Goal: Transaction & Acquisition: Obtain resource

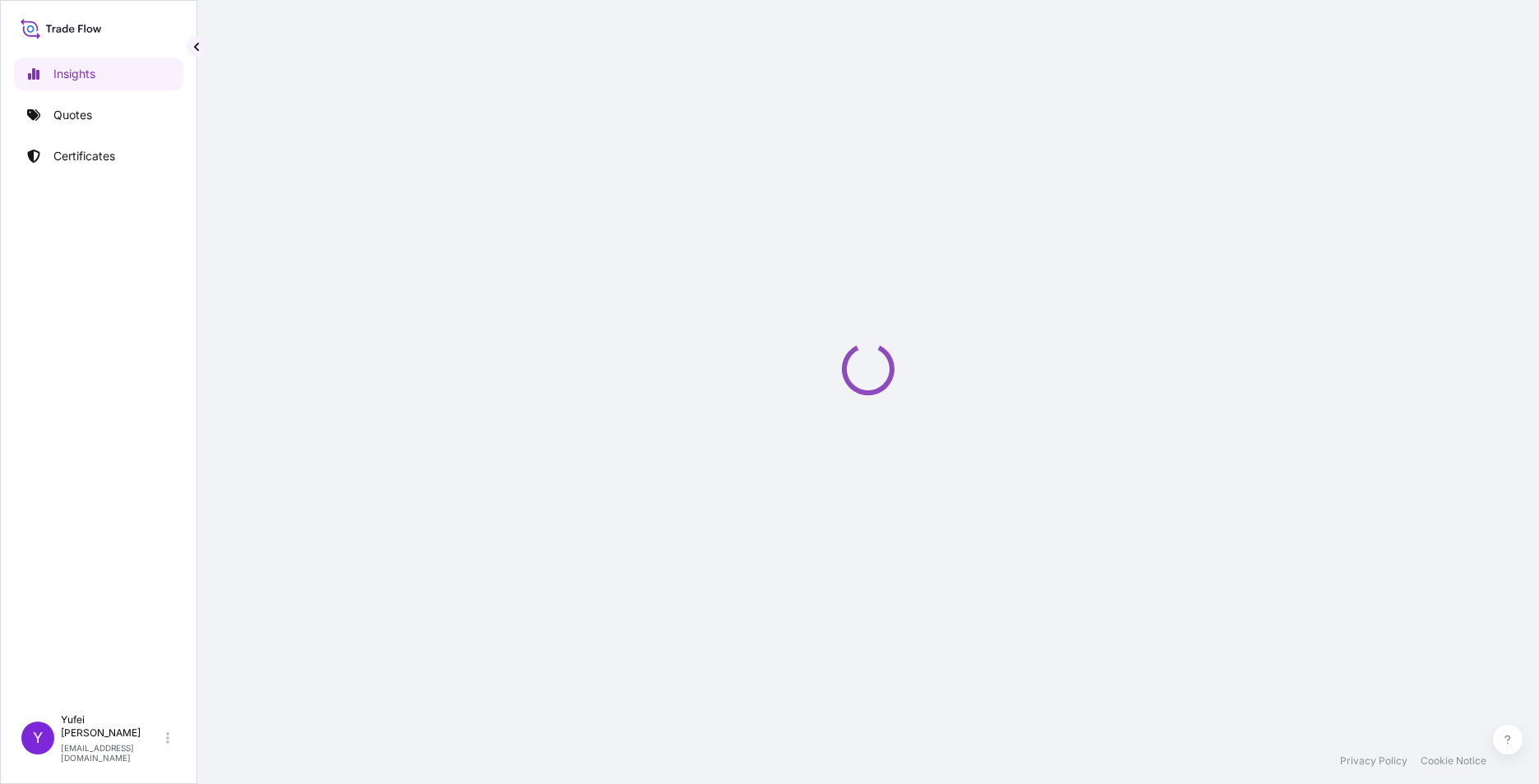
select select "2025"
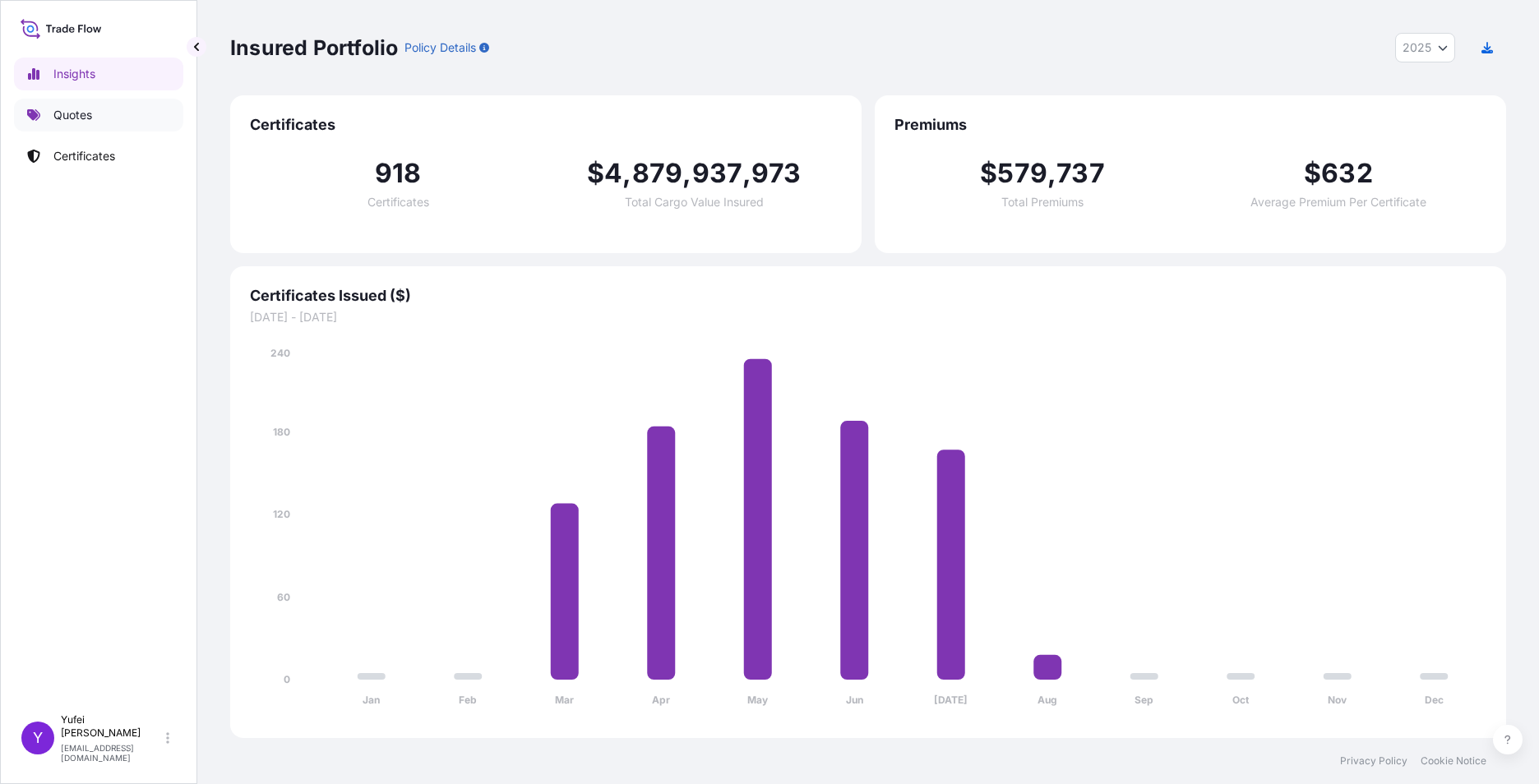
click at [52, 116] on link "Quotes" at bounding box center [99, 115] width 169 height 33
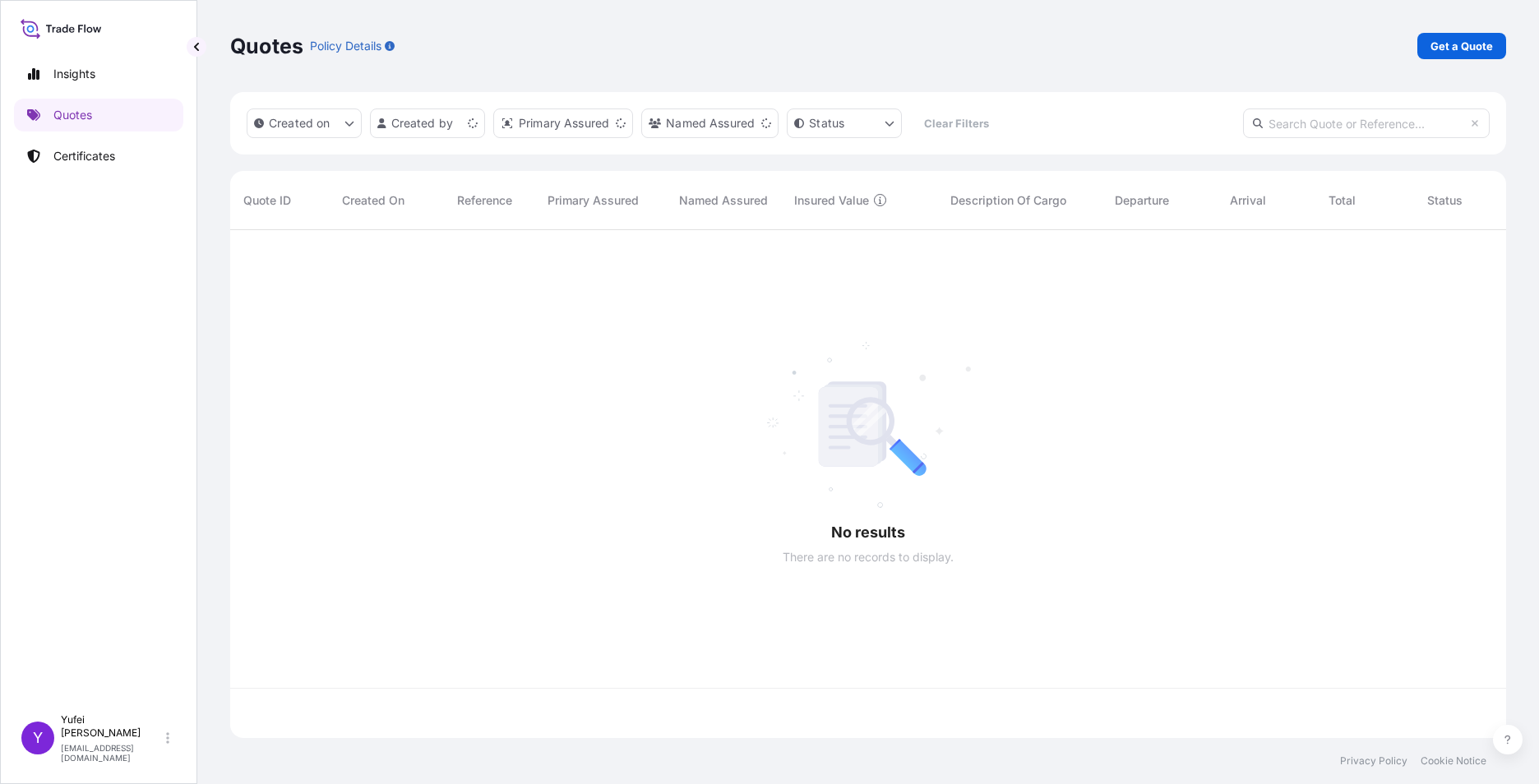
scroll to position [505, 1264]
click at [1452, 44] on p "Get a Quote" at bounding box center [1462, 46] width 63 height 16
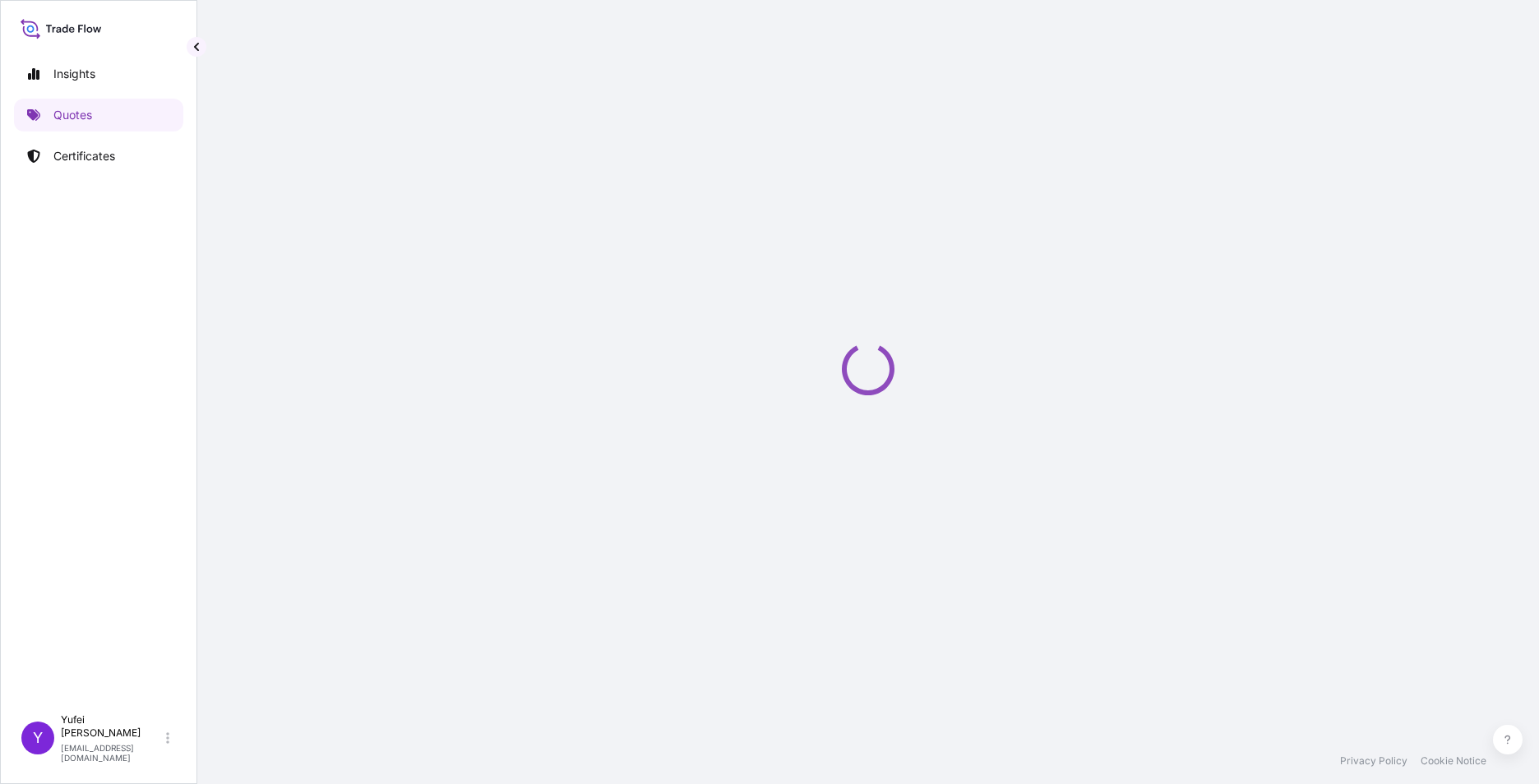
select select "Sea"
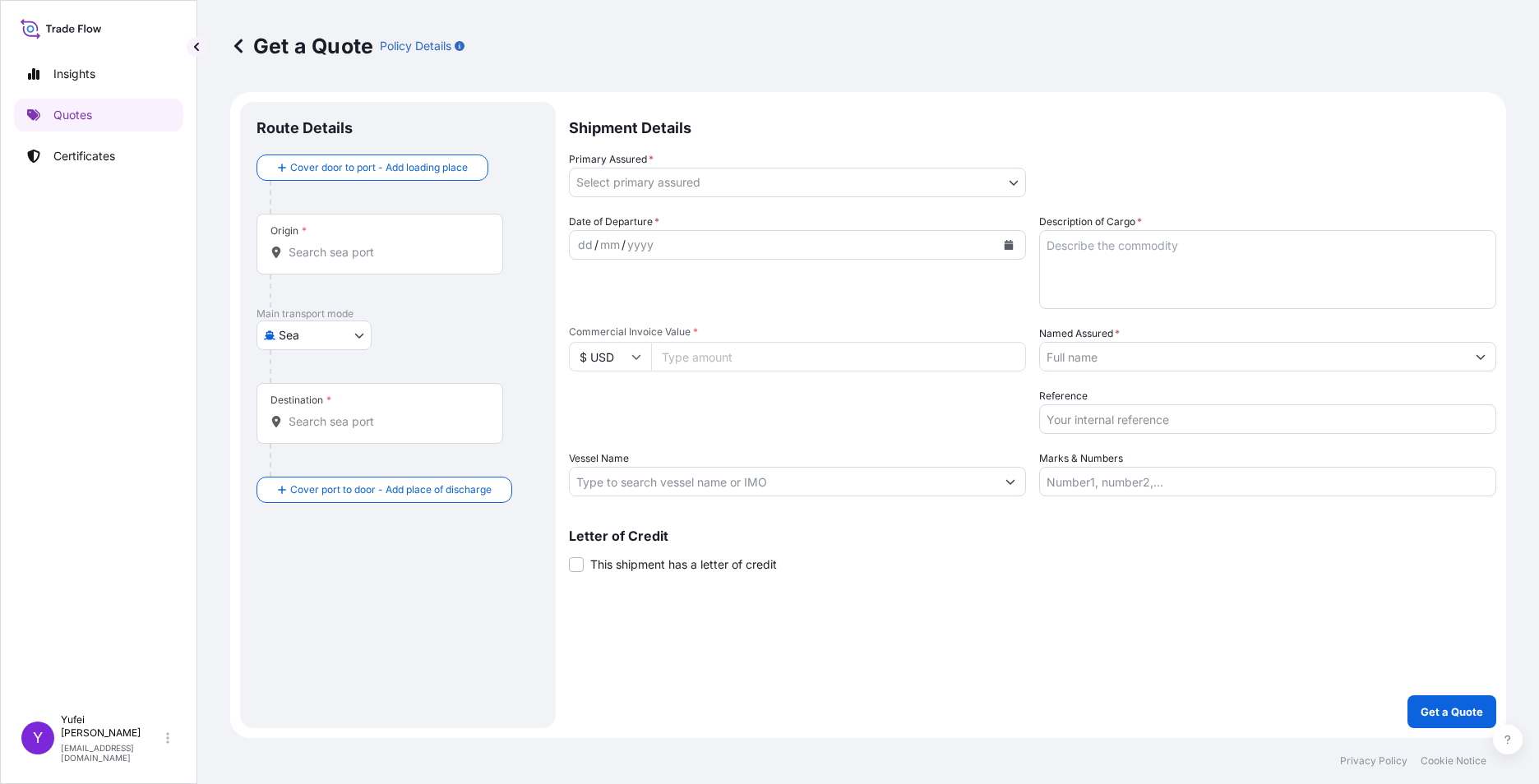
click at [1212, 607] on div "Shipment Details Primary Assured * Select primary assured IXM SA CMOC Limited I…" at bounding box center [1033, 415] width 927 height 627
click at [335, 248] on input "Origin *" at bounding box center [385, 252] width 194 height 16
click at [344, 244] on div "Origin *" at bounding box center [380, 244] width 247 height 61
click at [344, 244] on input "Origin * Please select an origin" at bounding box center [385, 252] width 194 height 16
click at [346, 255] on input "Origin * Please select an origin" at bounding box center [385, 252] width 194 height 16
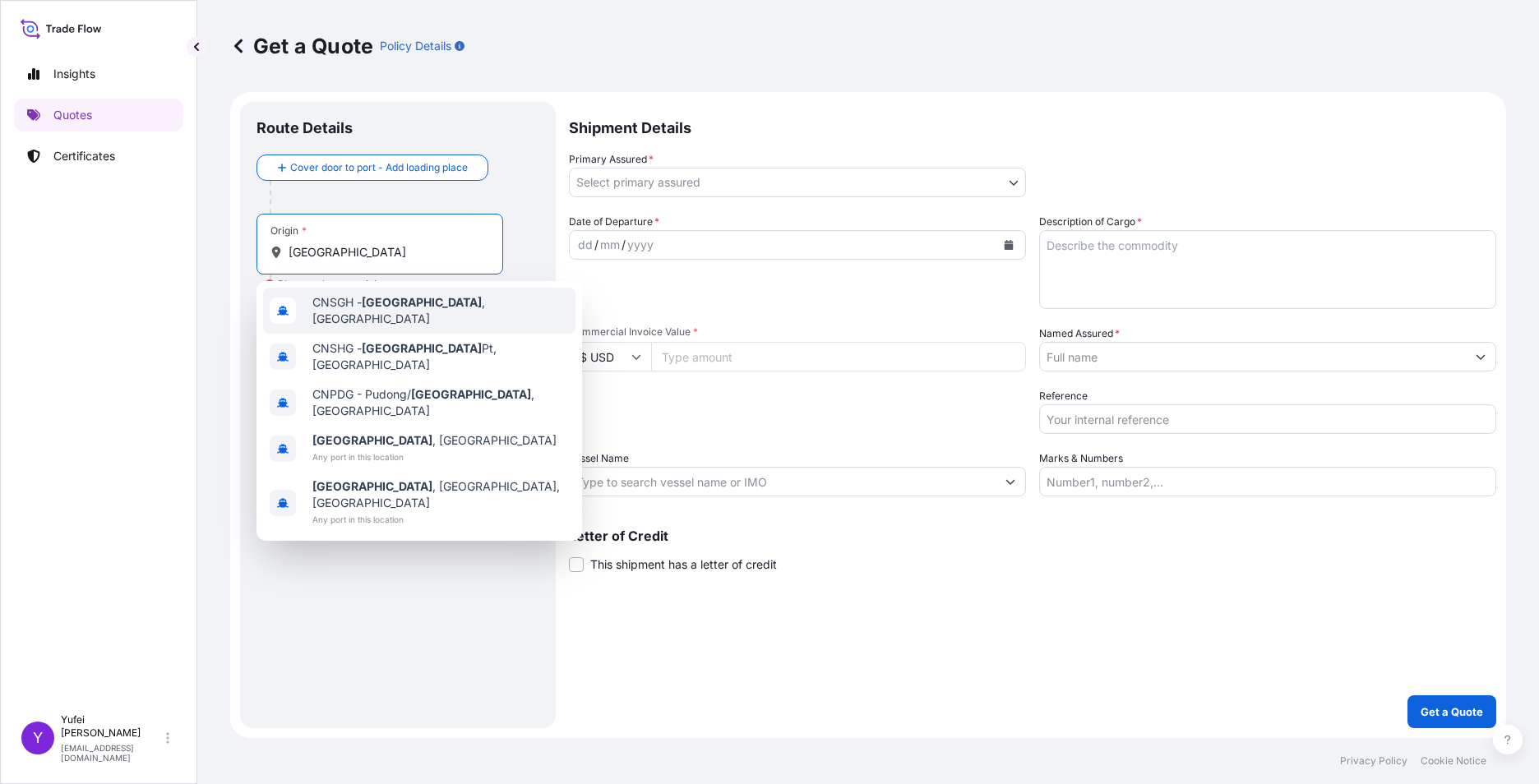
click at [383, 315] on span "CNSGH - [GEOGRAPHIC_DATA] , [GEOGRAPHIC_DATA]" at bounding box center [440, 310] width 256 height 33
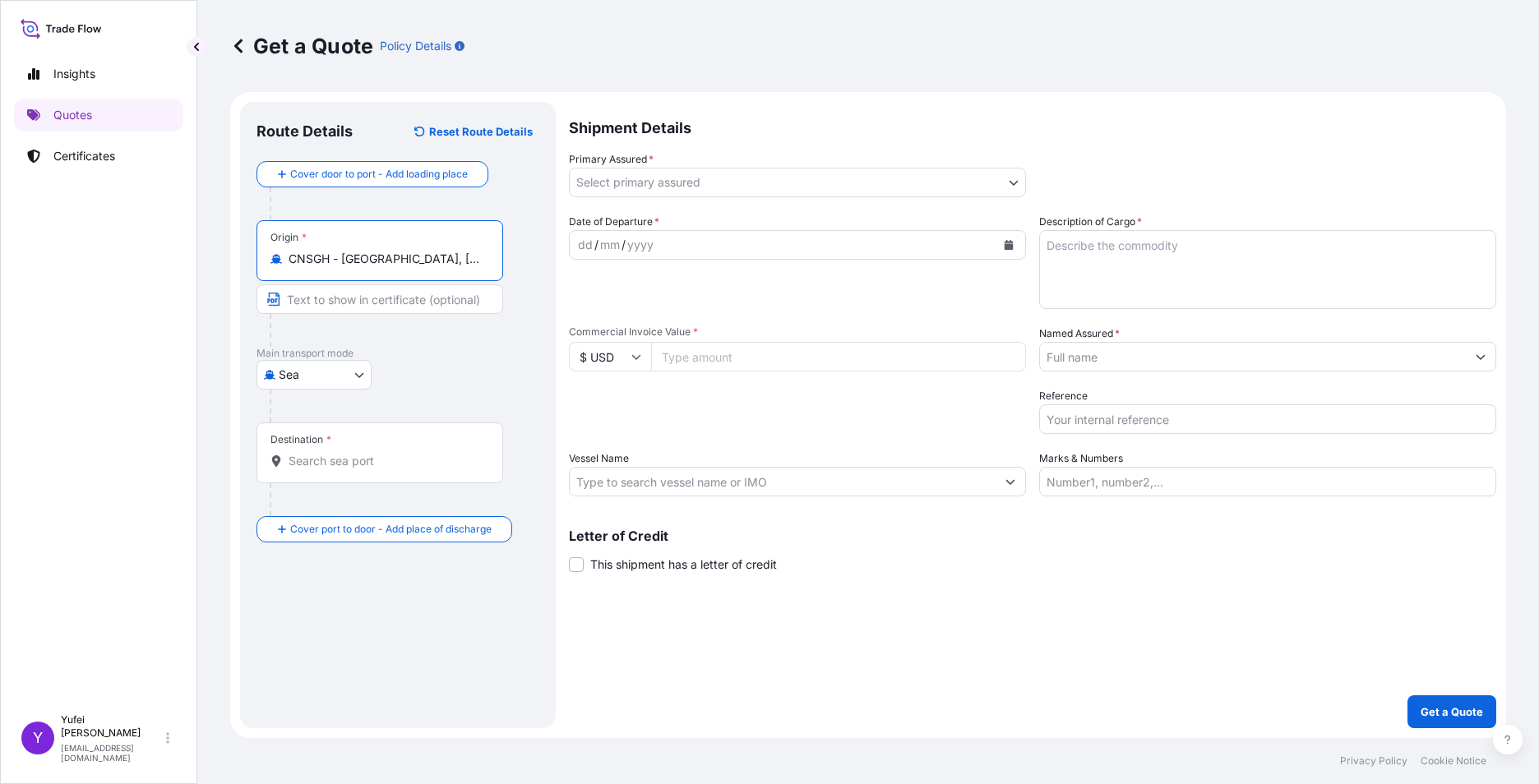
type input "CNSGH - [GEOGRAPHIC_DATA], [GEOGRAPHIC_DATA]"
click at [334, 300] on input "Text to appear on certificate" at bounding box center [380, 299] width 247 height 30
type input "s"
type input "[GEOGRAPHIC_DATA]"
click at [328, 295] on input "[GEOGRAPHIC_DATA]" at bounding box center [380, 299] width 247 height 30
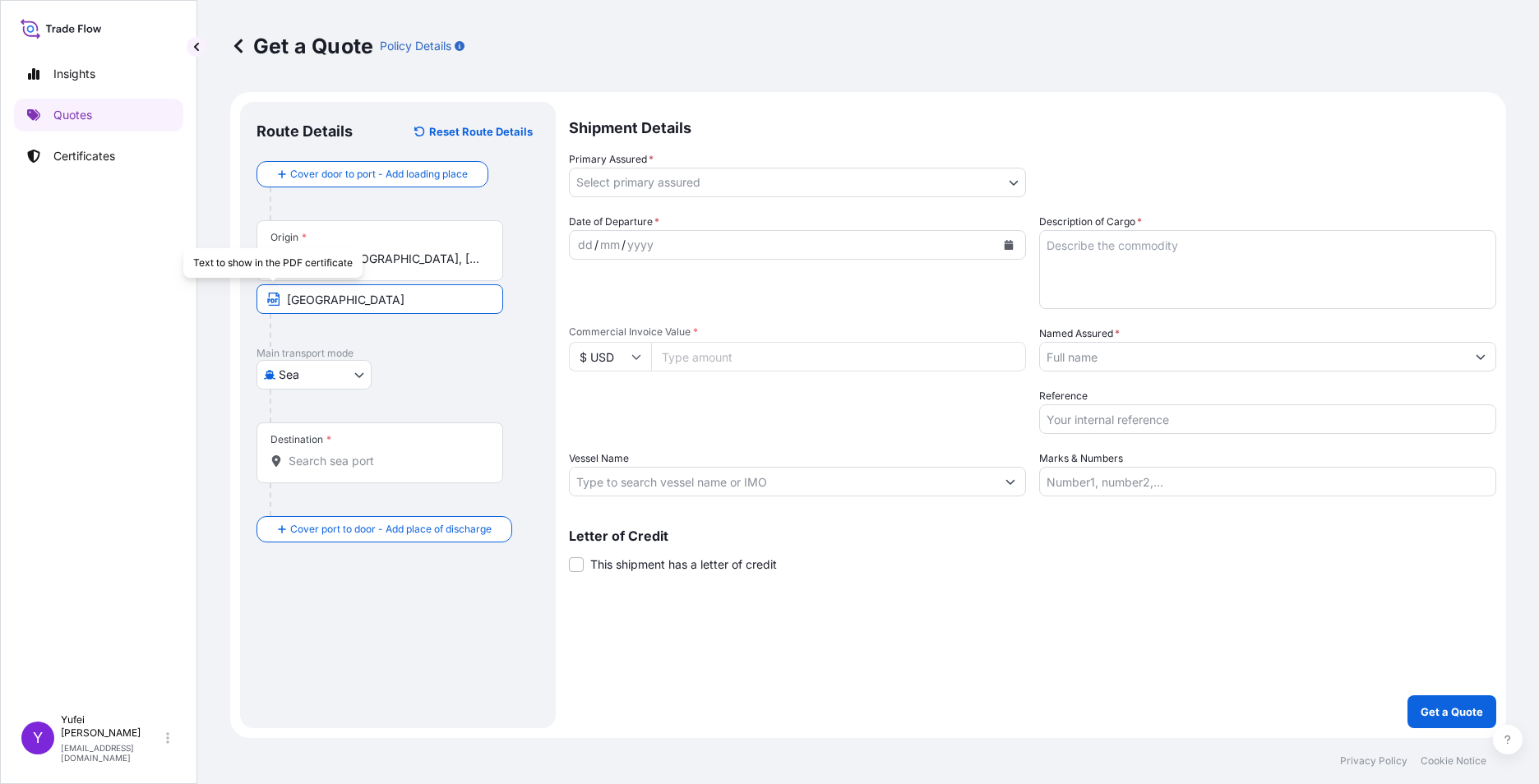
drag, startPoint x: 369, startPoint y: 299, endPoint x: 258, endPoint y: 299, distance: 111.0
click at [258, 299] on input "[GEOGRAPHIC_DATA]" at bounding box center [380, 299] width 247 height 30
click at [404, 358] on div "Main transport mode Sea Air Road Mail / [GEOGRAPHIC_DATA]" at bounding box center [398, 384] width 283 height 75
drag, startPoint x: 404, startPoint y: 358, endPoint x: 462, endPoint y: 398, distance: 70.5
click at [469, 393] on div at bounding box center [404, 406] width 270 height 33
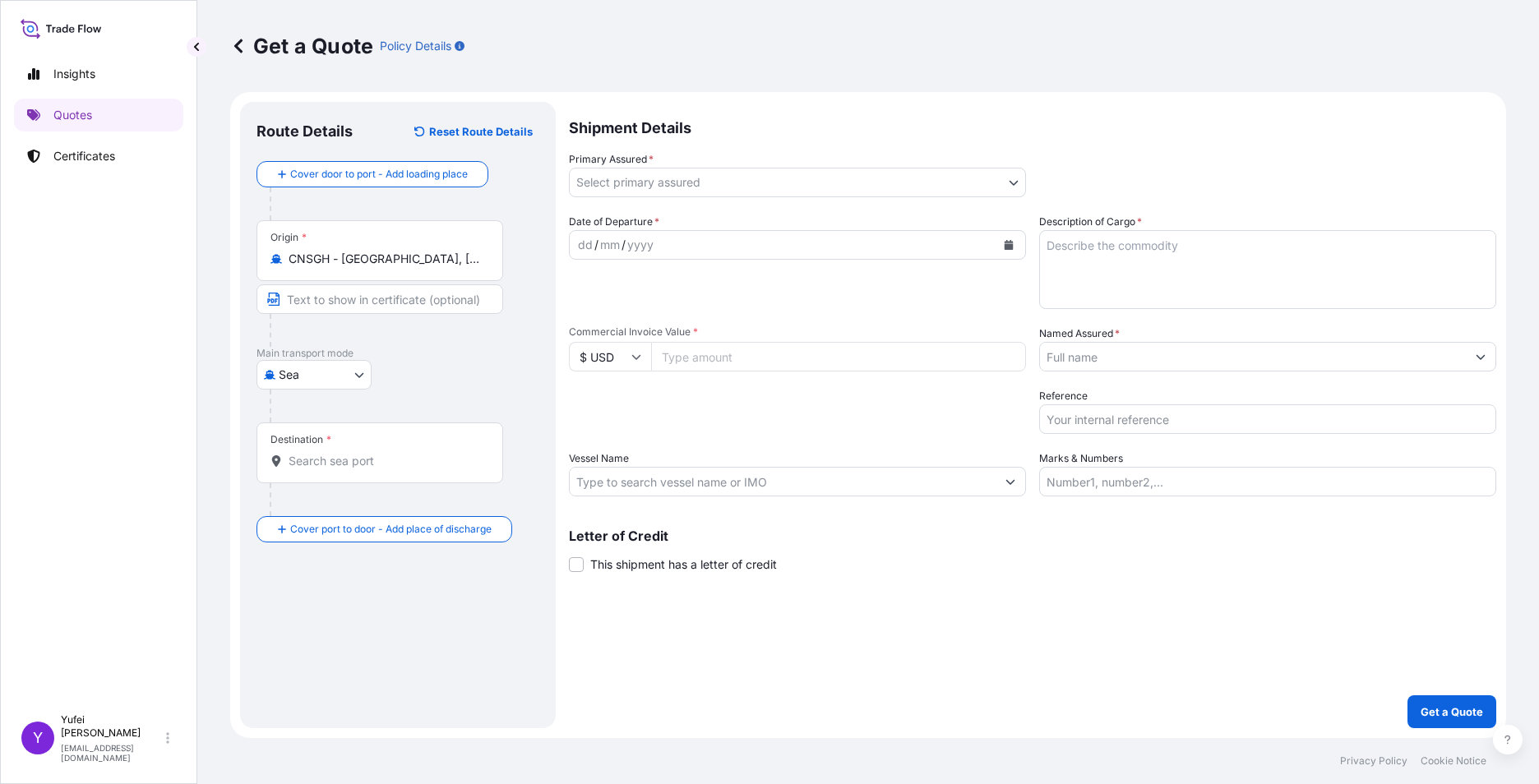
click at [313, 469] on input "Destination *" at bounding box center [385, 461] width 194 height 16
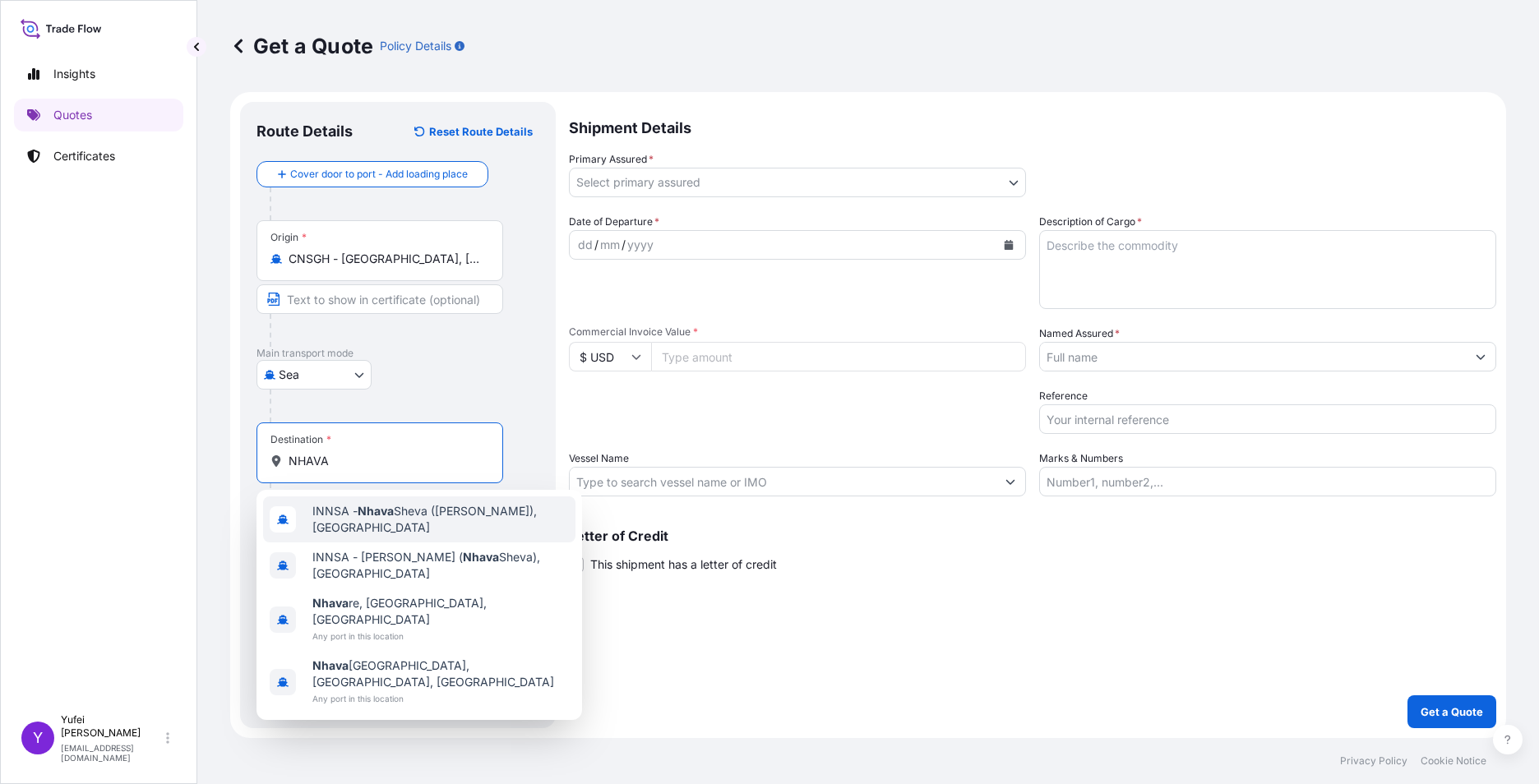
click at [423, 533] on span "INNSA - [GEOGRAPHIC_DATA] ([PERSON_NAME]), [GEOGRAPHIC_DATA]" at bounding box center [440, 519] width 256 height 33
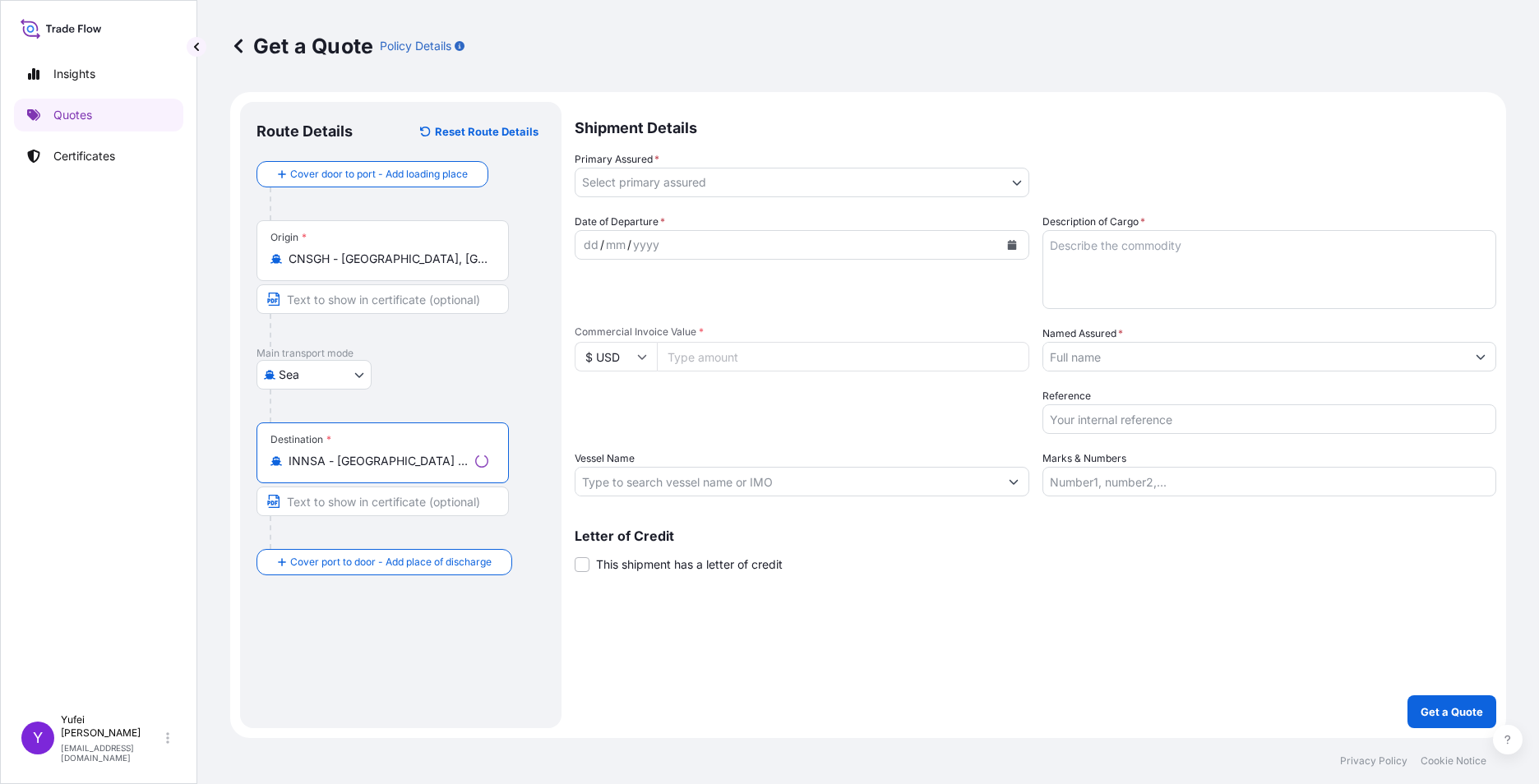
type input "INNSA - [GEOGRAPHIC_DATA] ([PERSON_NAME]), [GEOGRAPHIC_DATA]"
drag, startPoint x: 399, startPoint y: 699, endPoint x: 416, endPoint y: 685, distance: 22.0
click at [401, 691] on div "Route Details Reset Route Details Cover door to port - Add loading place Place …" at bounding box center [400, 415] width 289 height 594
click at [305, 503] on input "Text to appear on certificate" at bounding box center [380, 501] width 247 height 30
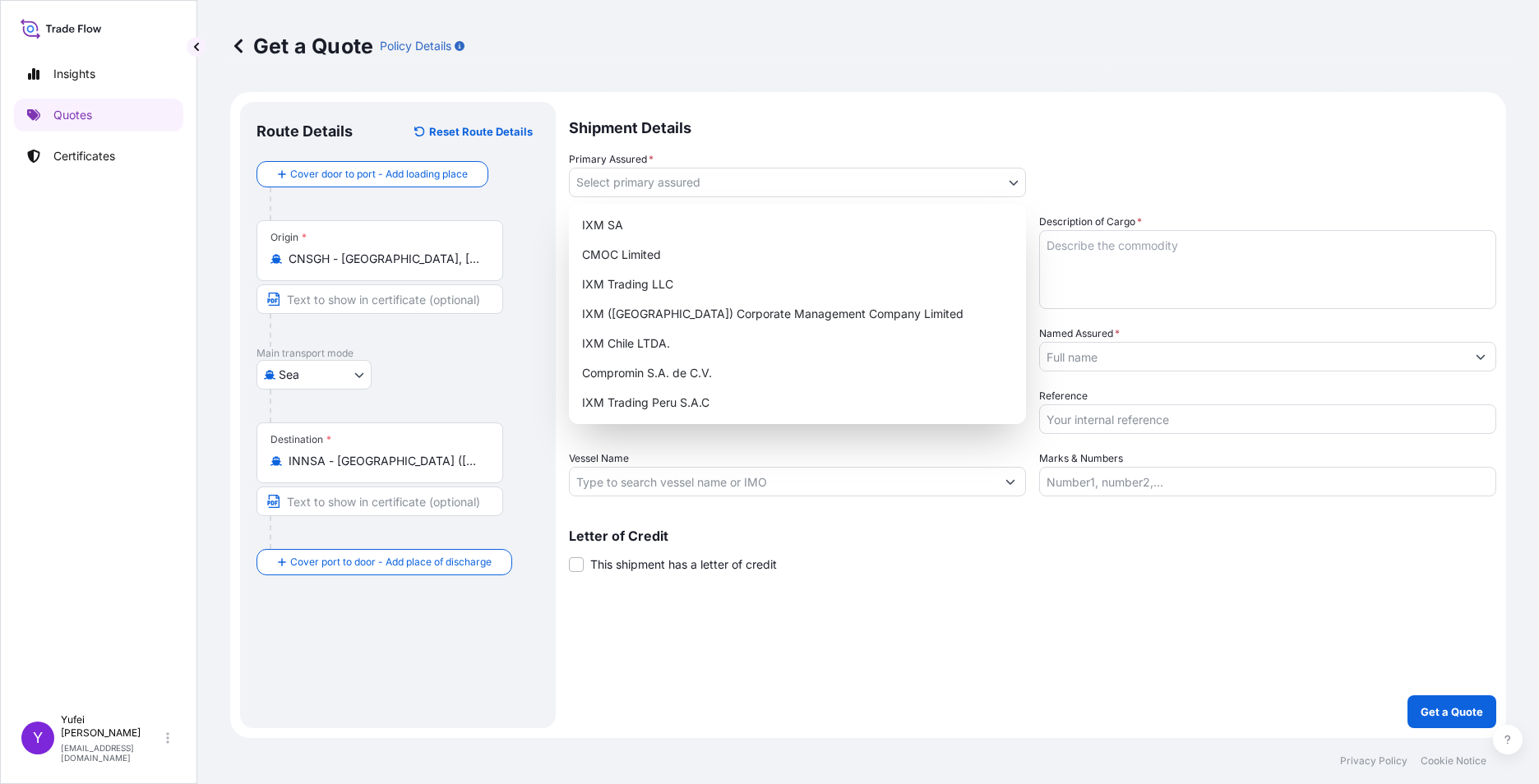
click at [642, 180] on body "Insights Quotes Certificates Y [PERSON_NAME] [PERSON_NAME][EMAIL_ADDRESS][DOMAI…" at bounding box center [769, 392] width 1539 height 784
click at [640, 229] on div "IXM SA" at bounding box center [797, 225] width 444 height 30
select select "31846"
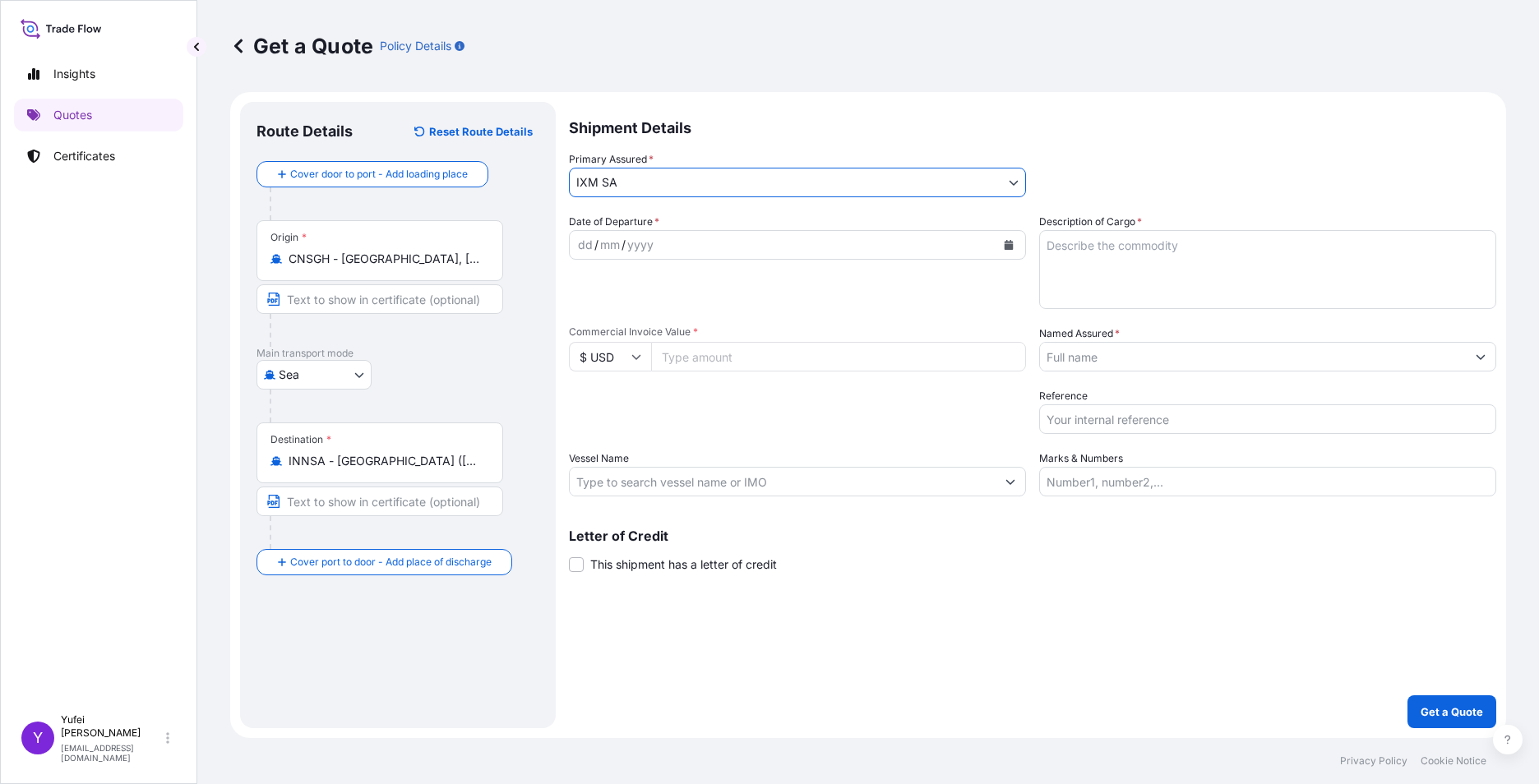
click at [1104, 359] on input "Named Assured *" at bounding box center [1253, 356] width 426 height 30
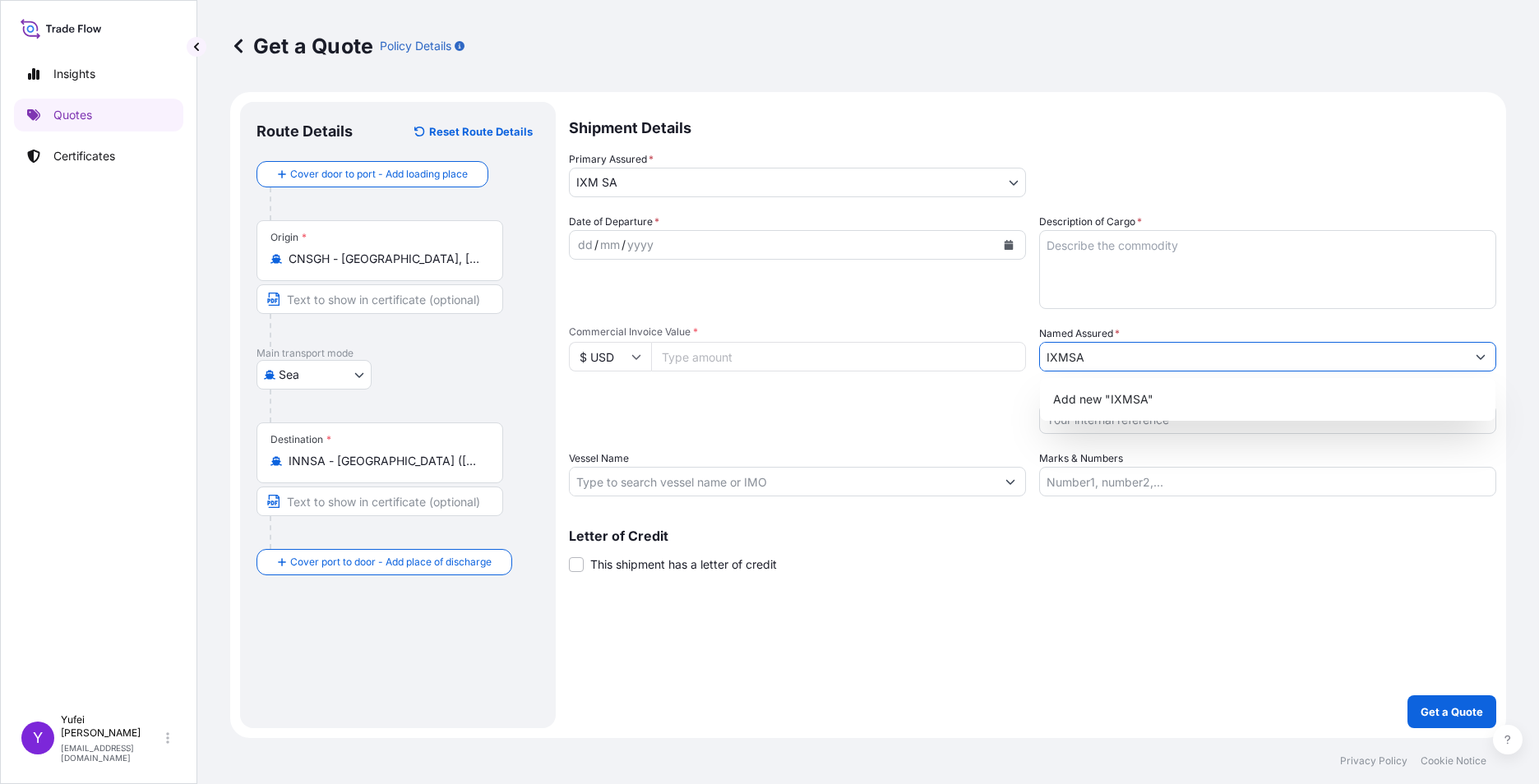
click at [1066, 358] on input "IXMSA" at bounding box center [1253, 356] width 426 height 30
click at [1130, 359] on input "IXM SA" at bounding box center [1253, 356] width 426 height 30
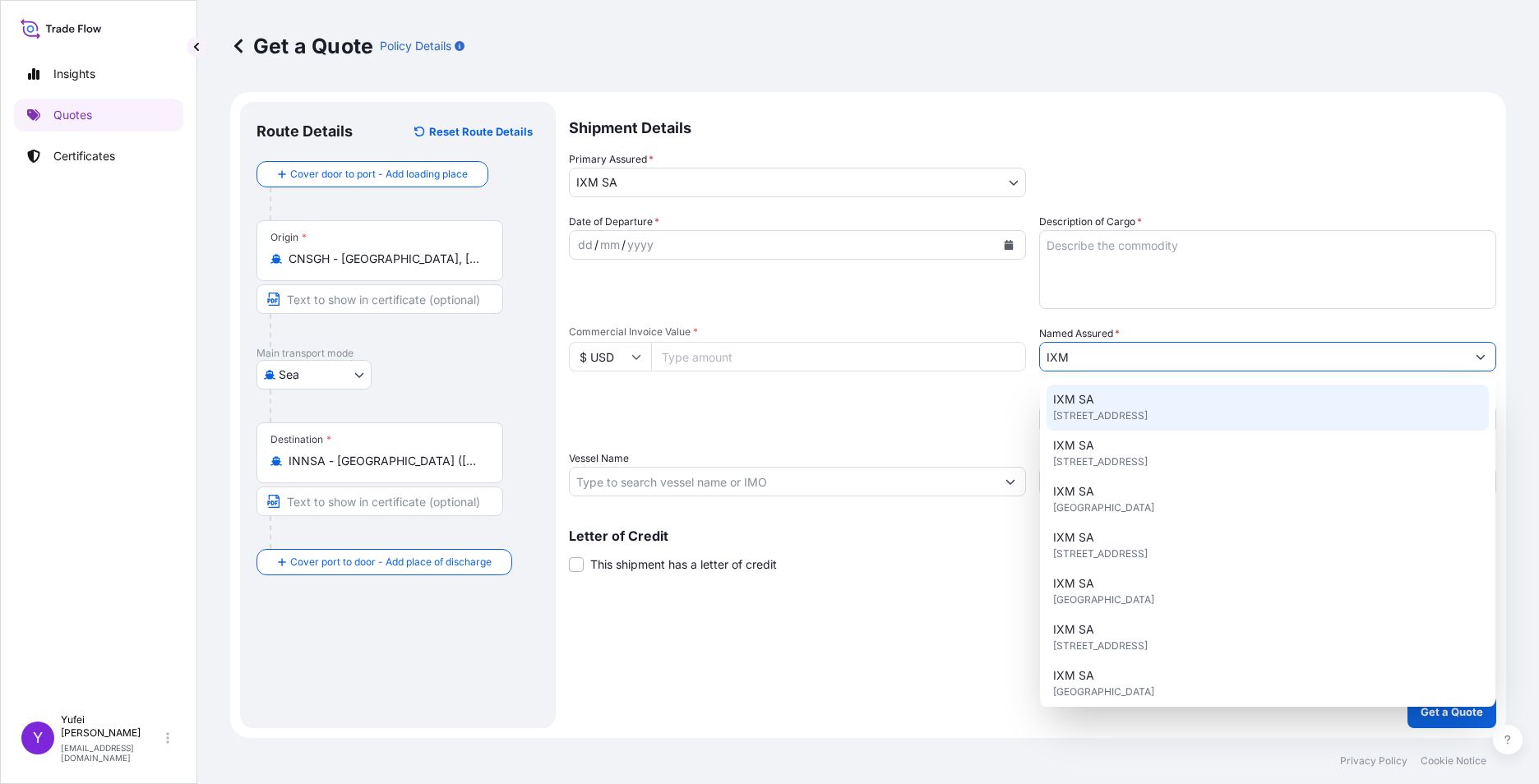
click at [1122, 417] on span "[STREET_ADDRESS]" at bounding box center [1101, 415] width 95 height 16
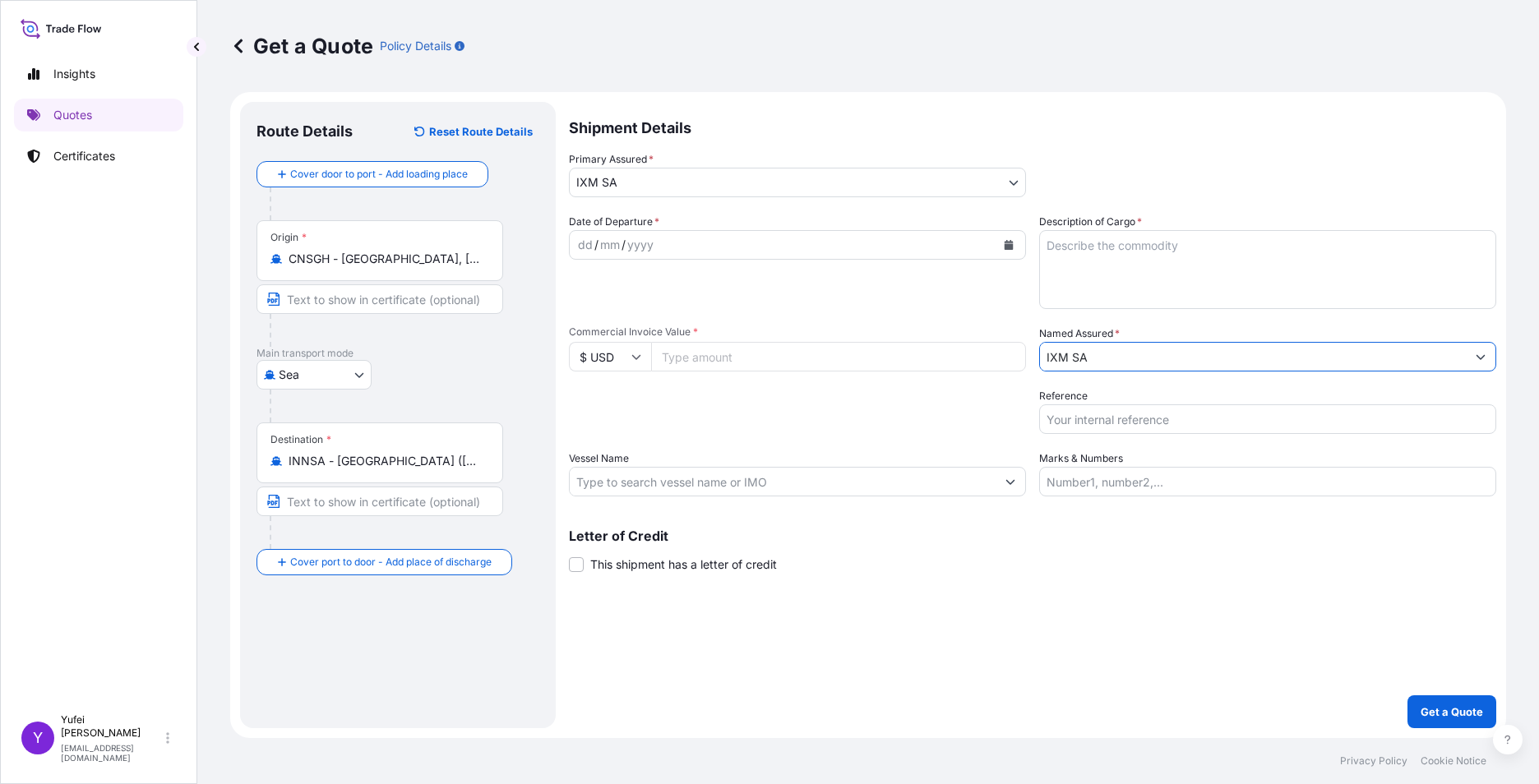
click at [1097, 357] on input "IXM SA" at bounding box center [1253, 356] width 426 height 30
click at [1102, 365] on input "IXM SA" at bounding box center [1253, 356] width 426 height 30
type input "IXM SA"
click at [726, 434] on div "Date of Departure * dd / mm / yyyy Cargo Category * Metals of every type and de…" at bounding box center [1033, 355] width 927 height 282
click at [655, 256] on div "dd / mm / yyyy" at bounding box center [783, 244] width 426 height 30
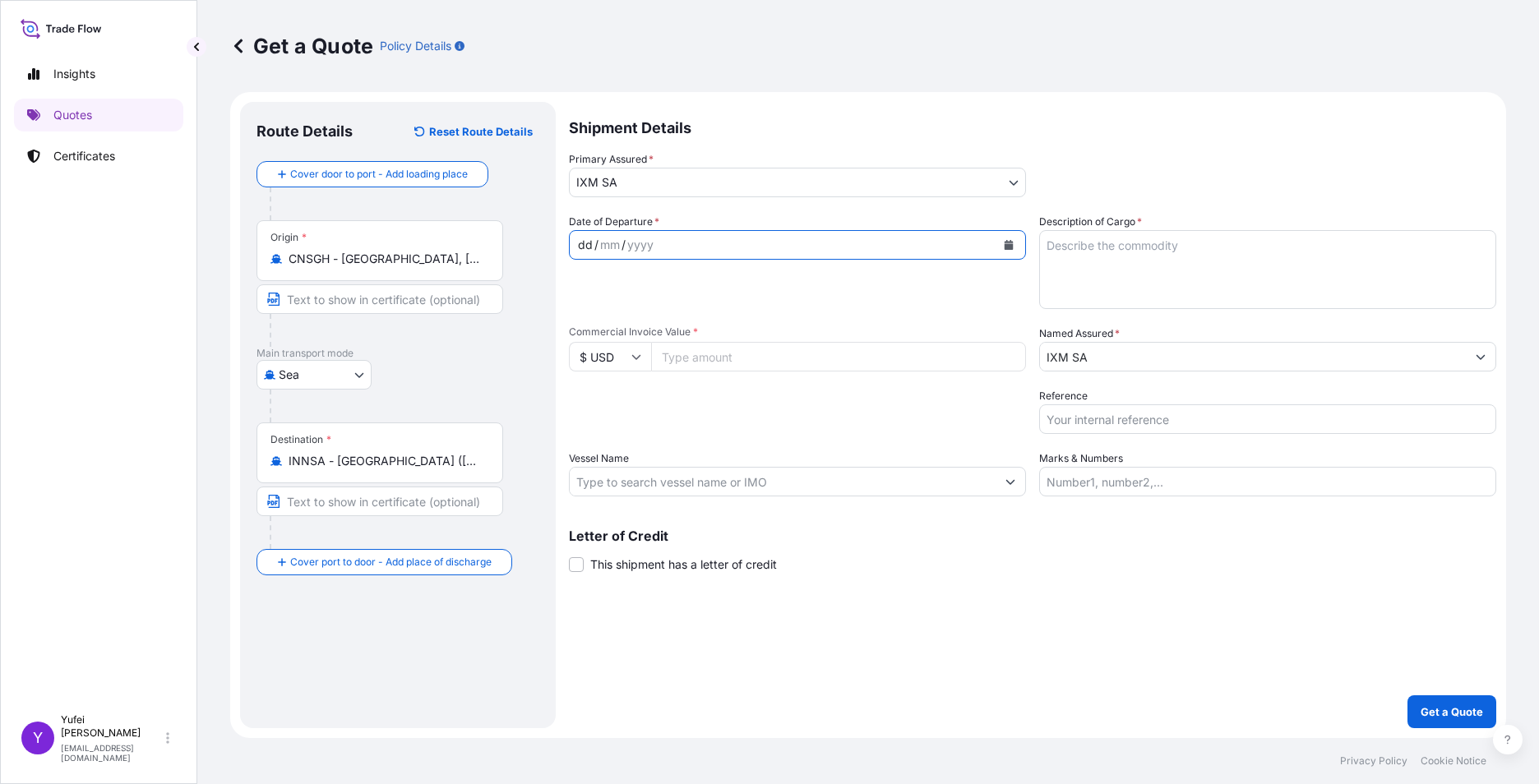
click at [657, 246] on div "dd / mm / yyyy" at bounding box center [783, 244] width 426 height 30
click at [1008, 244] on icon "Calendar" at bounding box center [1009, 245] width 9 height 10
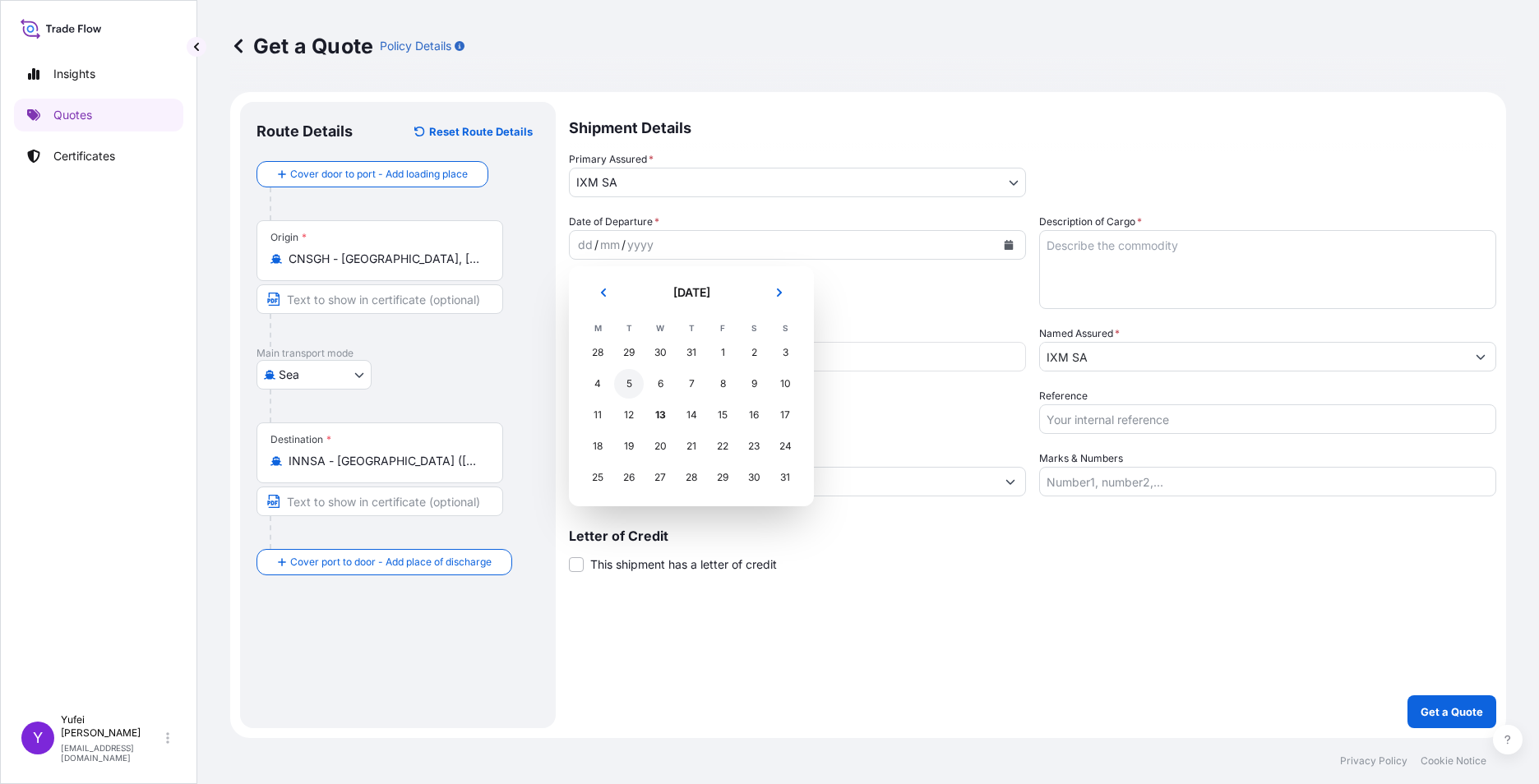
click at [629, 383] on div "5" at bounding box center [629, 383] width 30 height 30
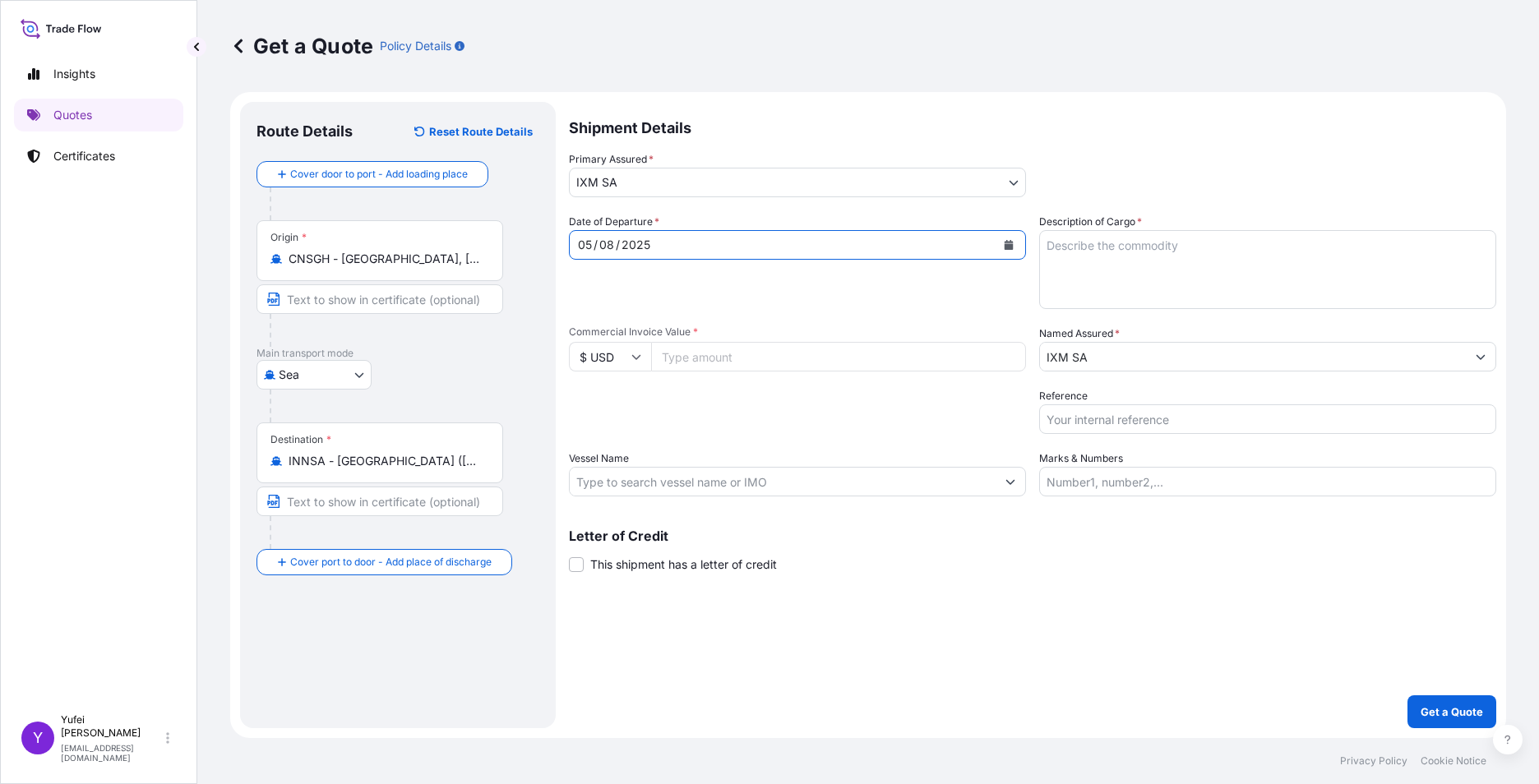
click at [733, 359] on input "Commercial Invoice Value *" at bounding box center [838, 356] width 375 height 30
click at [705, 346] on input "Commercial Invoice Value *" at bounding box center [838, 356] width 375 height 30
paste input "359767.68"
type input "359767.68"
click at [769, 403] on div "Packing Category Type to search a container mode Please select a primary mode o…" at bounding box center [798, 411] width 457 height 46
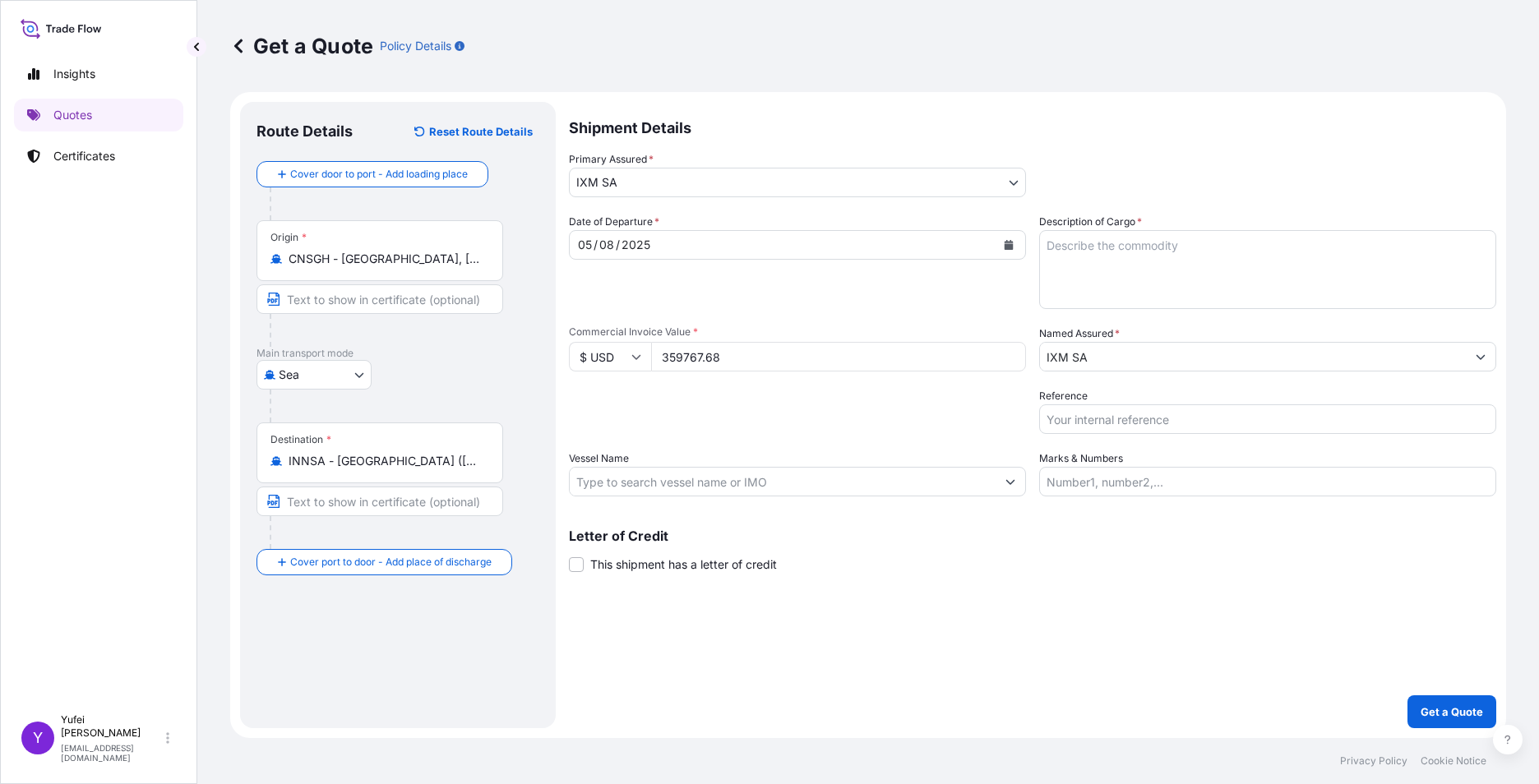
click at [653, 485] on input "Vessel Name" at bounding box center [783, 481] width 426 height 30
click at [649, 484] on input "Vessel Name" at bounding box center [783, 481] width 426 height 30
paste input "[GEOGRAPHIC_DATA] 2504W"
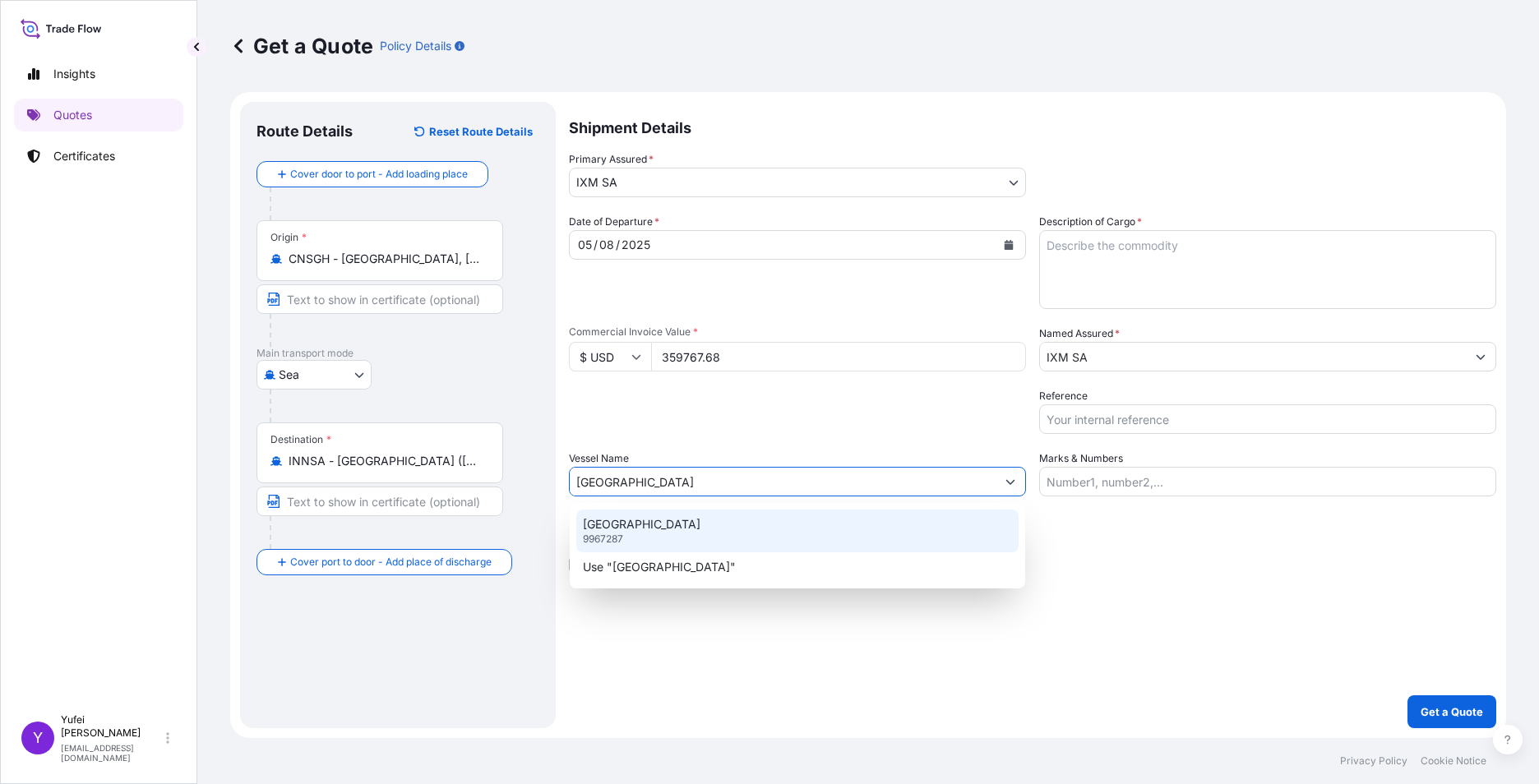
type input "[GEOGRAPHIC_DATA]"
click at [706, 441] on div "Date of Departure * [DATE] Cargo Category * Metals of every type and descriptio…" at bounding box center [1033, 355] width 927 height 282
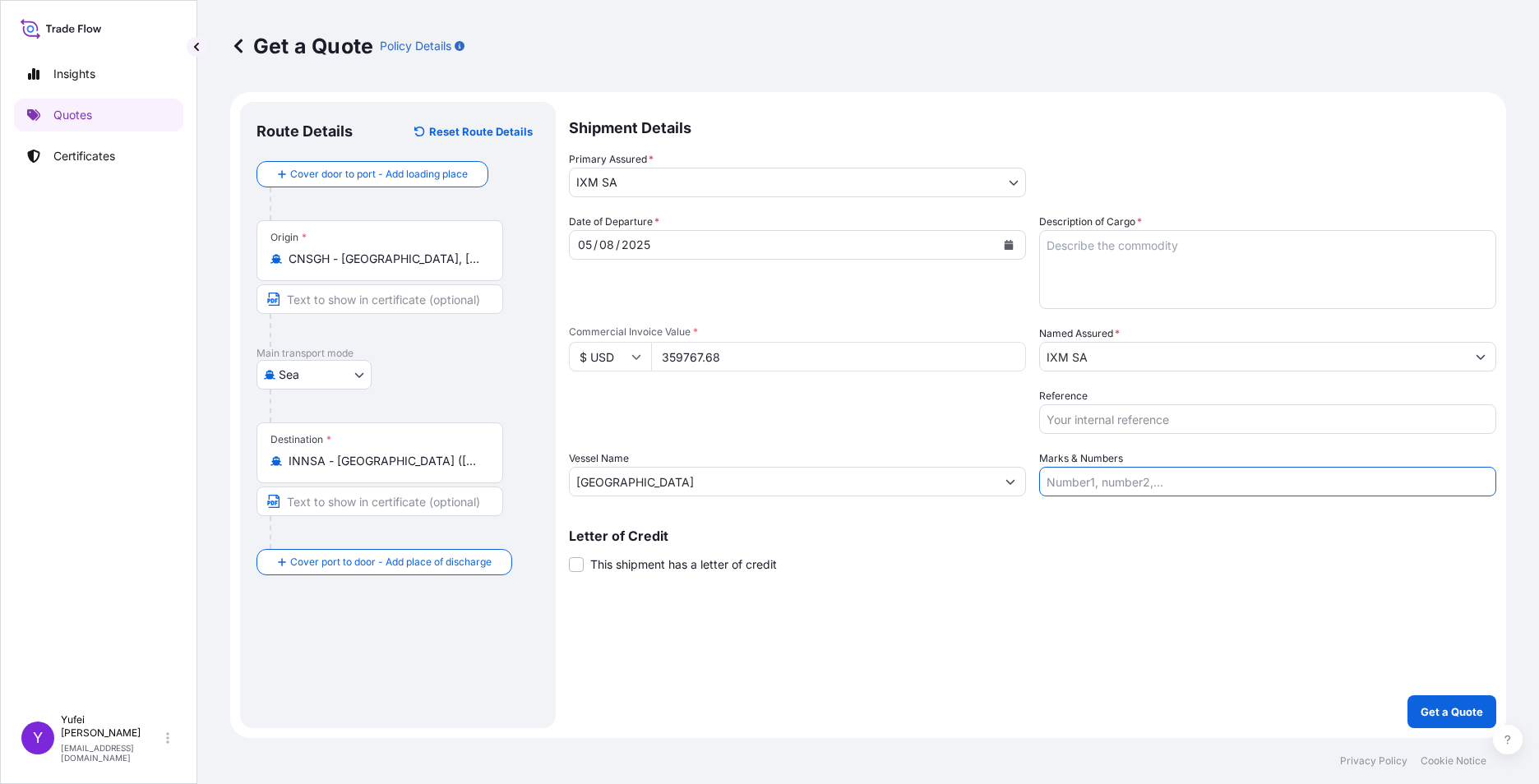
drag, startPoint x: 1097, startPoint y: 480, endPoint x: 1107, endPoint y: 486, distance: 11.7
click at [1097, 482] on input "Marks & Numbers" at bounding box center [1268, 481] width 457 height 30
click at [1107, 421] on input "Reference" at bounding box center [1268, 419] width 457 height 30
paste input "S501.08297/06A"
type input "S501.08297/06A"
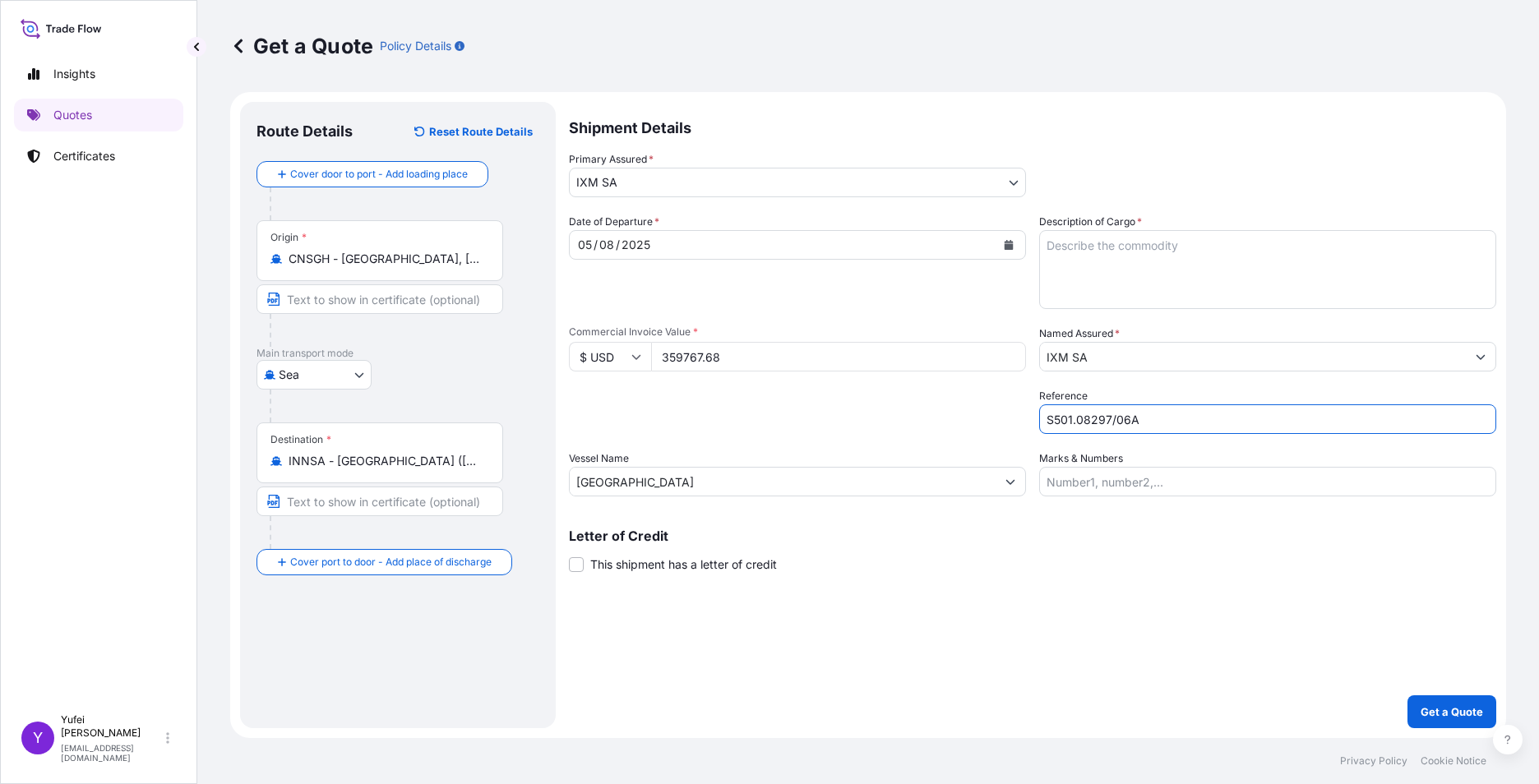
click at [1133, 578] on div "Shipment Details Primary Assured * IXM SA IXM SA CMOC Limited IXM Trading LLC I…" at bounding box center [1033, 415] width 927 height 627
click at [1092, 246] on textarea "Description of Cargo *" at bounding box center [1268, 269] width 457 height 79
click at [1138, 256] on textarea "Description of Cargo *" at bounding box center [1268, 269] width 457 height 79
click at [1130, 249] on textarea "Description of Cargo *" at bounding box center [1268, 269] width 457 height 79
paste textarea "NICKEL CATHODESHS CODE: 750210COUNTRY OF ORIGIN:INDONESIABUNDLES: 16GROSS WEIGH…"
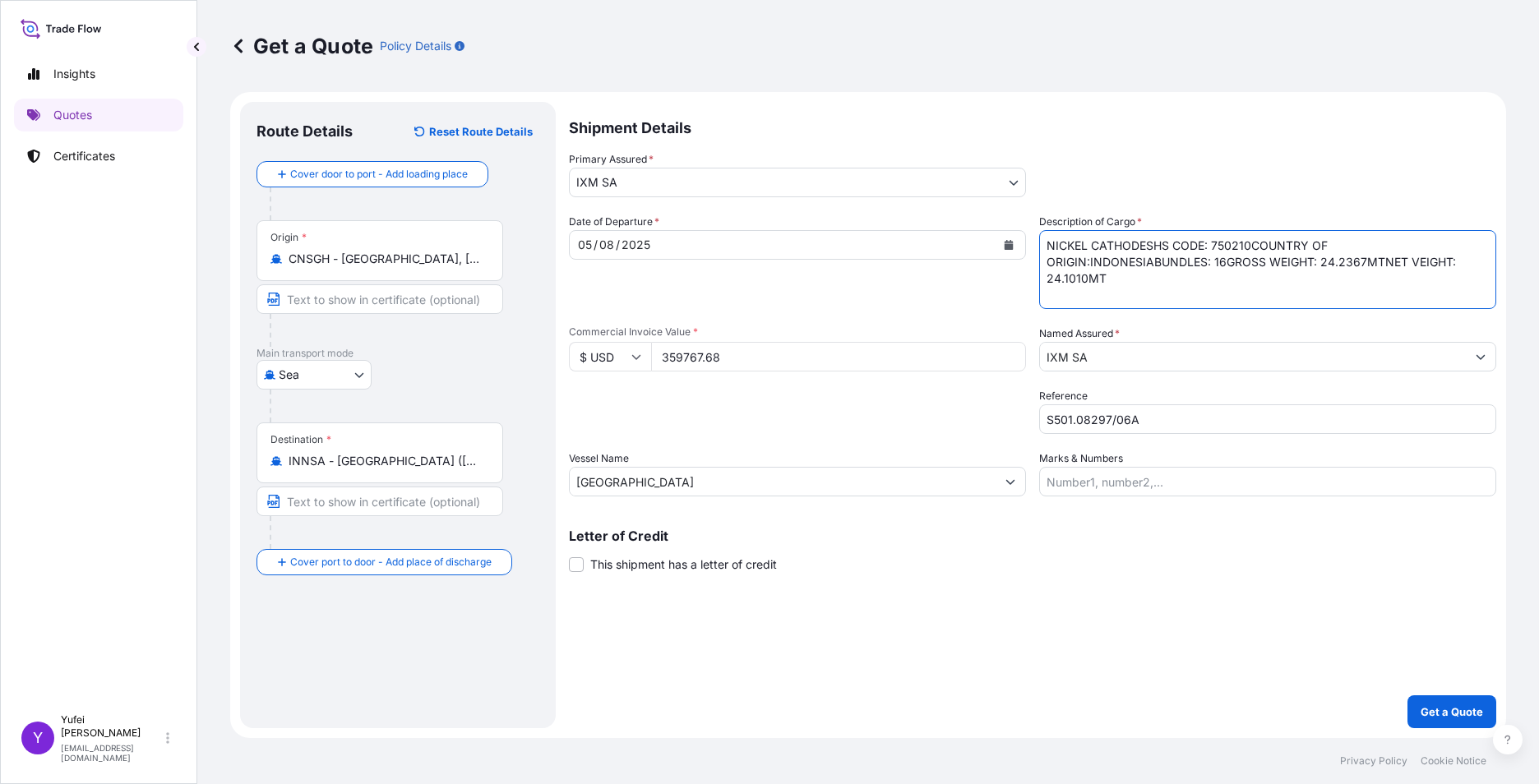
click at [1154, 241] on textarea "NICKEL CATHODESHS CODE: 750210COUNTRY OF ORIGIN:INDONESIABUNDLES: 16GROSS WEIGH…" at bounding box center [1268, 269] width 457 height 79
click at [1141, 260] on textarea "NICKEL CATHODES HS CODE: 750210COUNTRY OF ORIGIN:INDONESIABUNDLES: 16GROSS WEIG…" at bounding box center [1268, 269] width 457 height 79
click at [1144, 261] on textarea "NICKEL CATHODES HS CODE: 750210COUNTRY OF ORIGIN:INDONESIABUNDLES: 16GROSS WEIG…" at bounding box center [1268, 269] width 457 height 79
click at [1169, 276] on textarea "NICKEL CATHODES HS CODE: 750210 COUNTRY OF ORIGIN:INDONESIABUNDLES: 16GROSS WEI…" at bounding box center [1268, 269] width 457 height 79
click at [1234, 278] on textarea "NICKEL CATHODES HS CODE: 750210 COUNTRY OF ORIGIN: INDONESIABUNDLES: 16GROSS WE…" at bounding box center [1268, 269] width 457 height 79
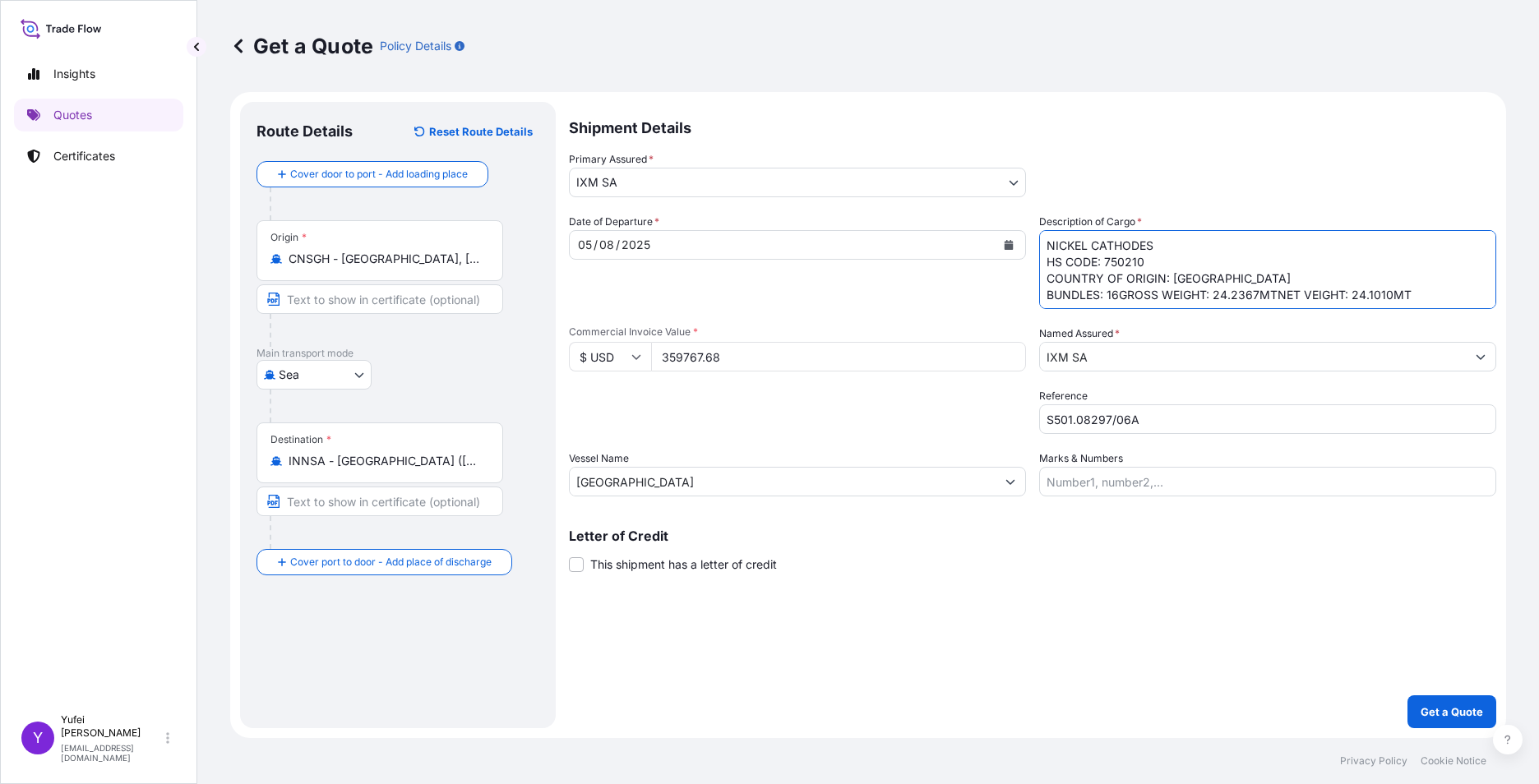
click at [1119, 293] on textarea "NICKEL CATHODES HS CODE: 750210 COUNTRY OF ORIGIN: [GEOGRAPHIC_DATA] BUNDLES: 1…" at bounding box center [1268, 269] width 457 height 79
drag, startPoint x: 1204, startPoint y: 301, endPoint x: 1212, endPoint y: 312, distance: 13.6
click at [1205, 301] on textarea "NICKEL CATHODES HS CODE: 750210 COUNTRY OF ORIGIN: [GEOGRAPHIC_DATA] BUNDLES: 1…" at bounding box center [1268, 269] width 457 height 79
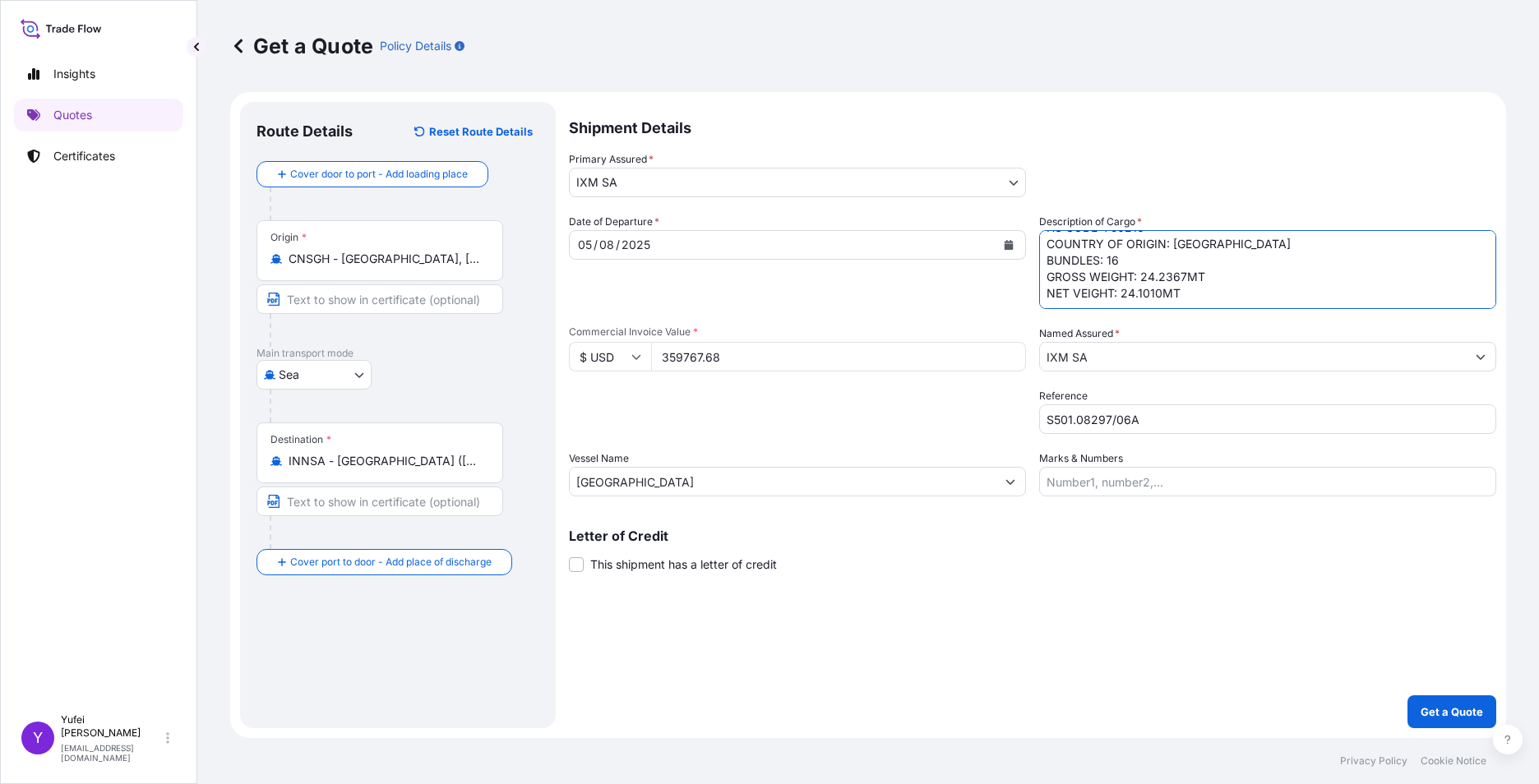
click at [1258, 287] on textarea "NICKEL CATHODES HS CODE: 750210 COUNTRY OF ORIGIN: [GEOGRAPHIC_DATA] BUNDLES: 1…" at bounding box center [1268, 269] width 457 height 79
type textarea "NICKEL CATHODES HS CODE: 750210 COUNTRY OF ORIGIN: [GEOGRAPHIC_DATA] BUNDLES: 1…"
click at [1451, 718] on p "Get a Quote" at bounding box center [1453, 711] width 63 height 16
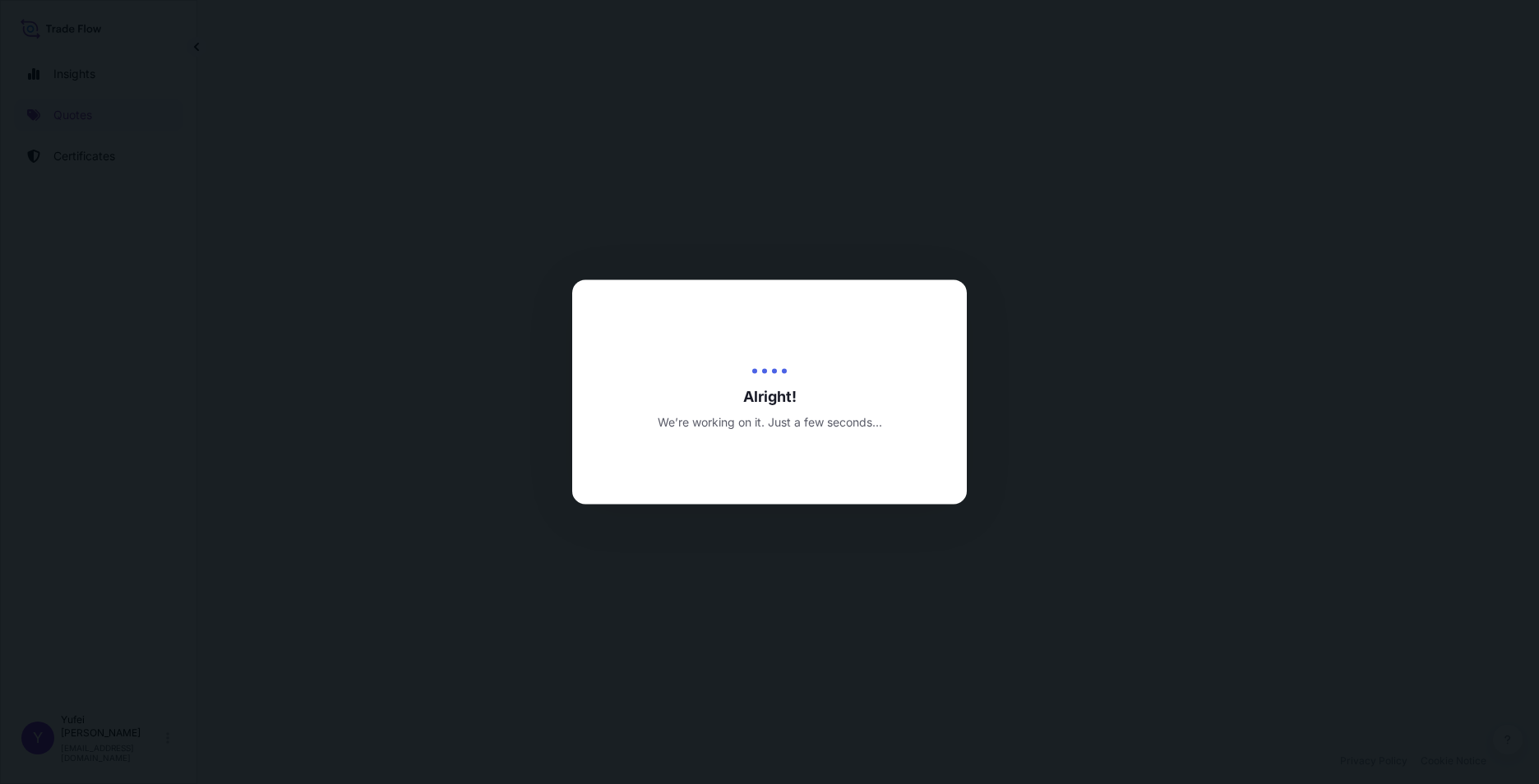
select select "Sea"
select select "31846"
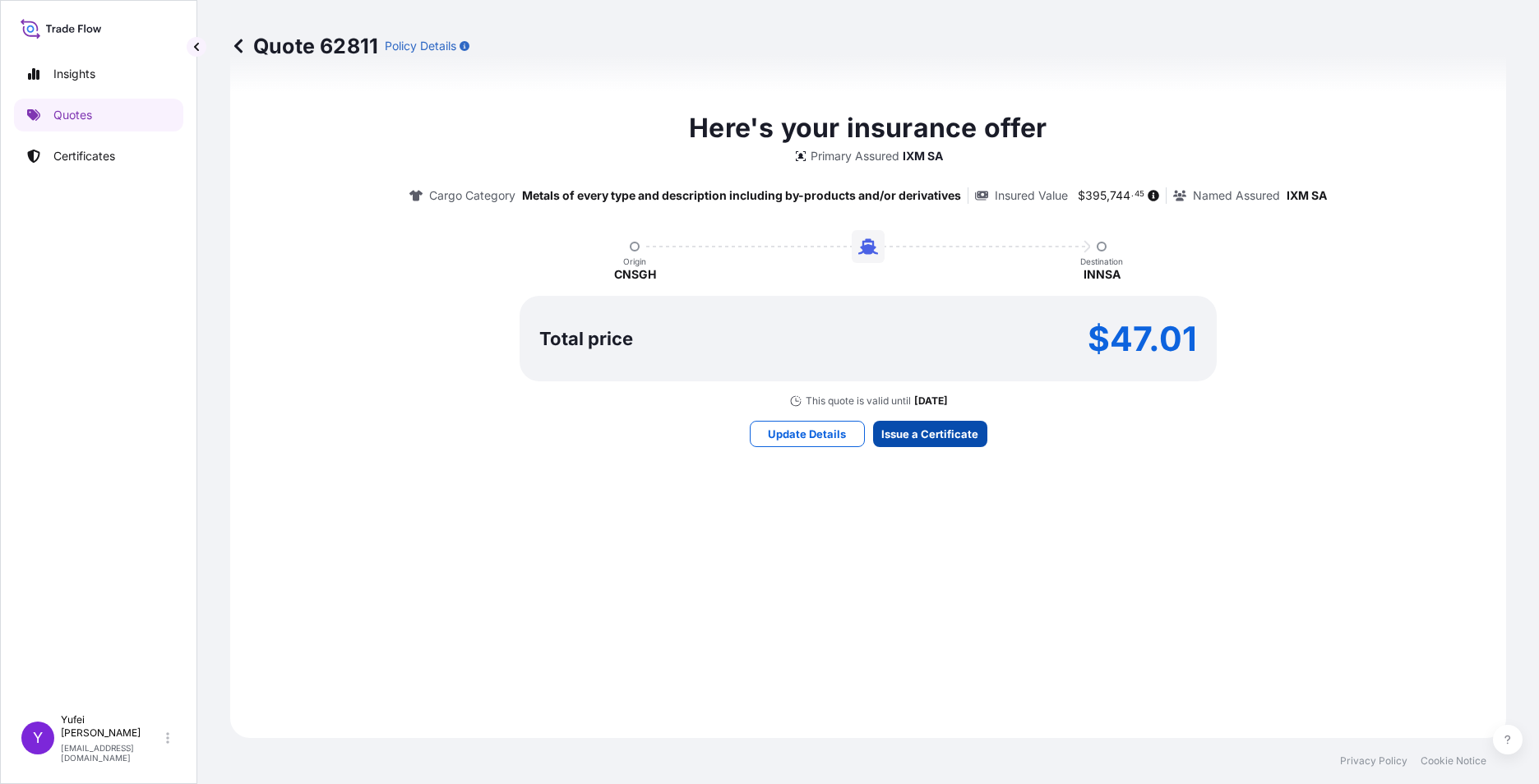
scroll to position [1690, 0]
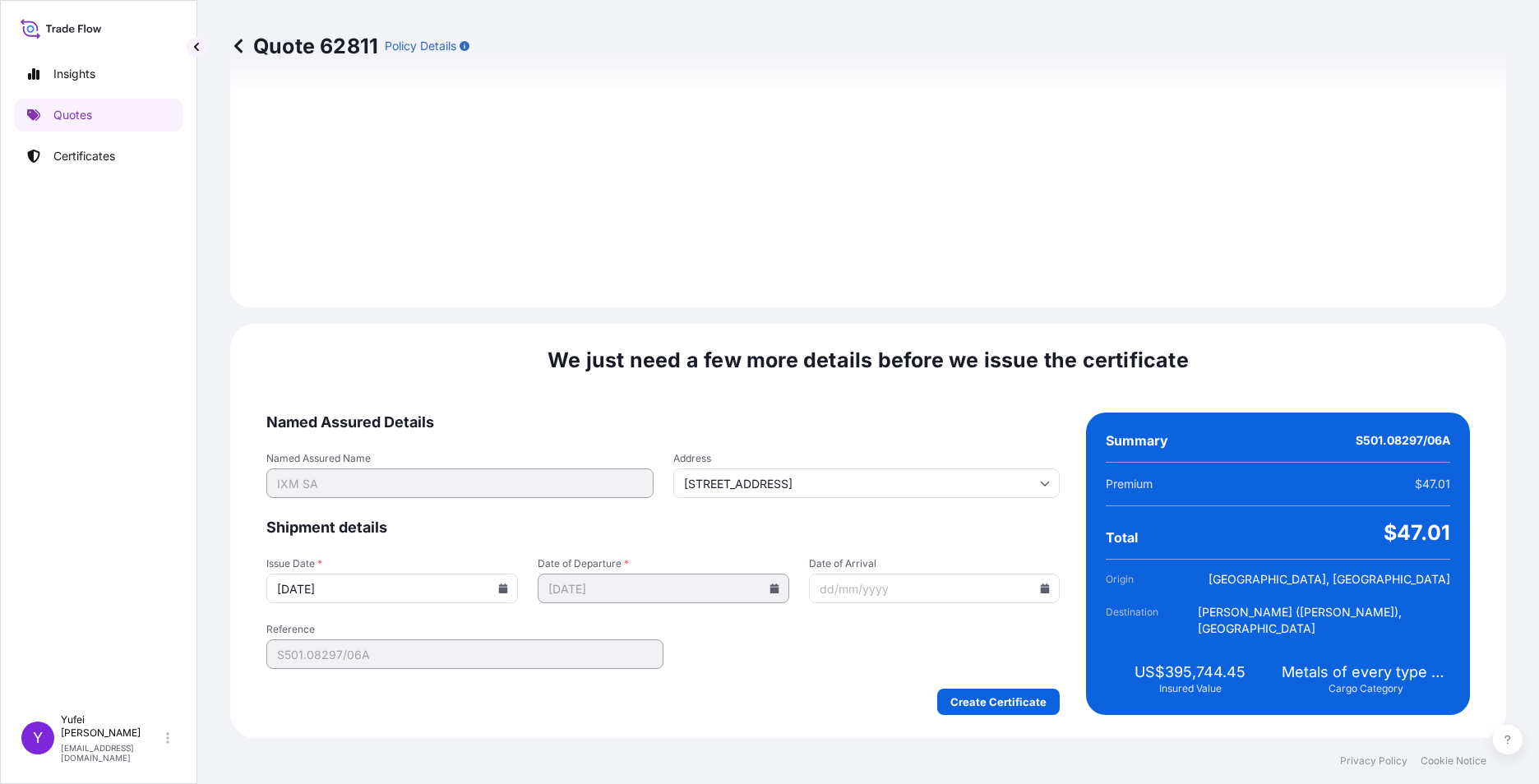
click at [421, 590] on input "[DATE]" at bounding box center [392, 588] width 251 height 30
click at [498, 587] on icon at bounding box center [503, 589] width 10 height 10
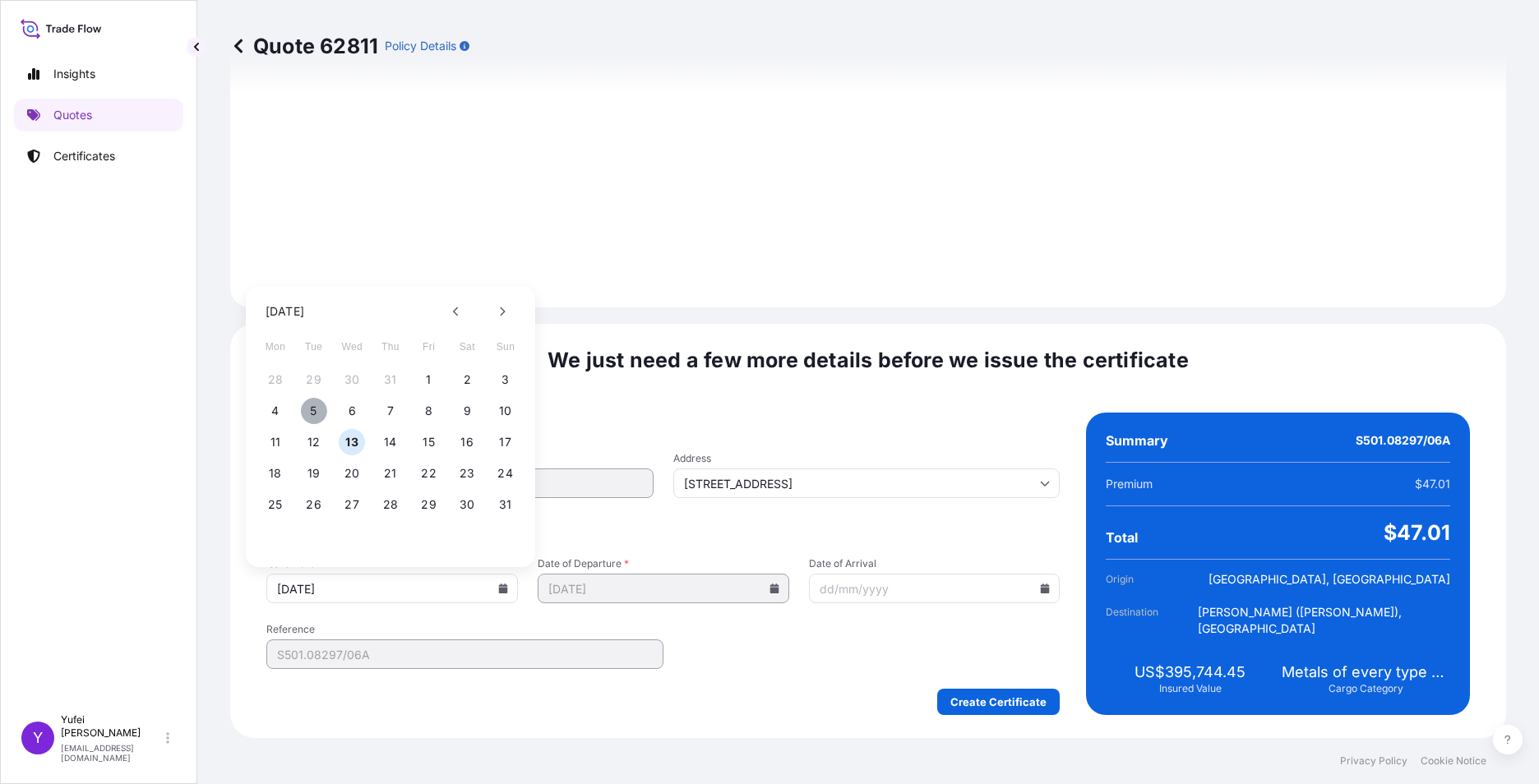
click at [311, 414] on button "5" at bounding box center [314, 410] width 26 height 26
type input "[DATE]"
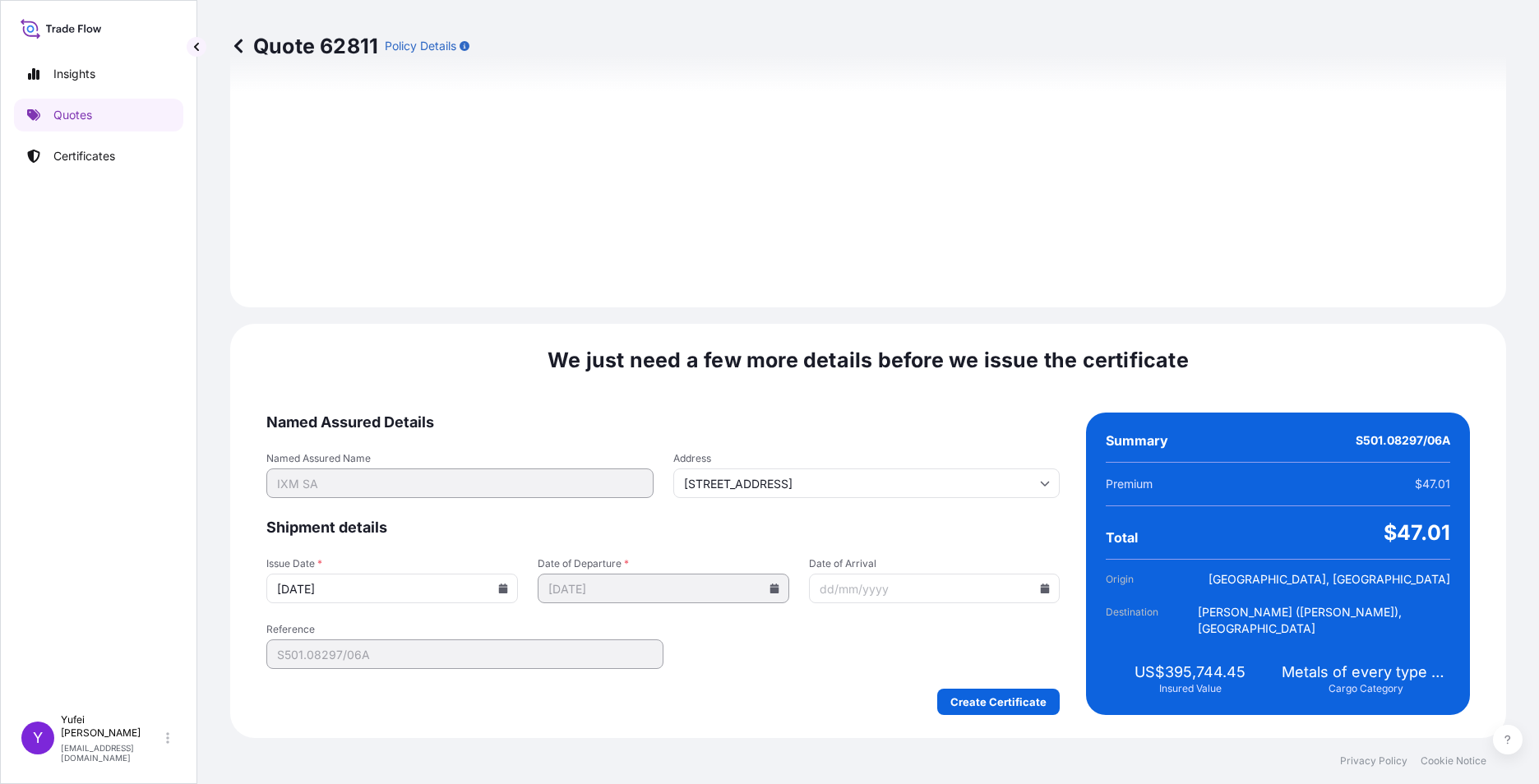
click at [793, 682] on form "Named Assured Details Named Assured Name IXM SA Address [STREET_ADDRESS] Shipme…" at bounding box center [663, 564] width 794 height 303
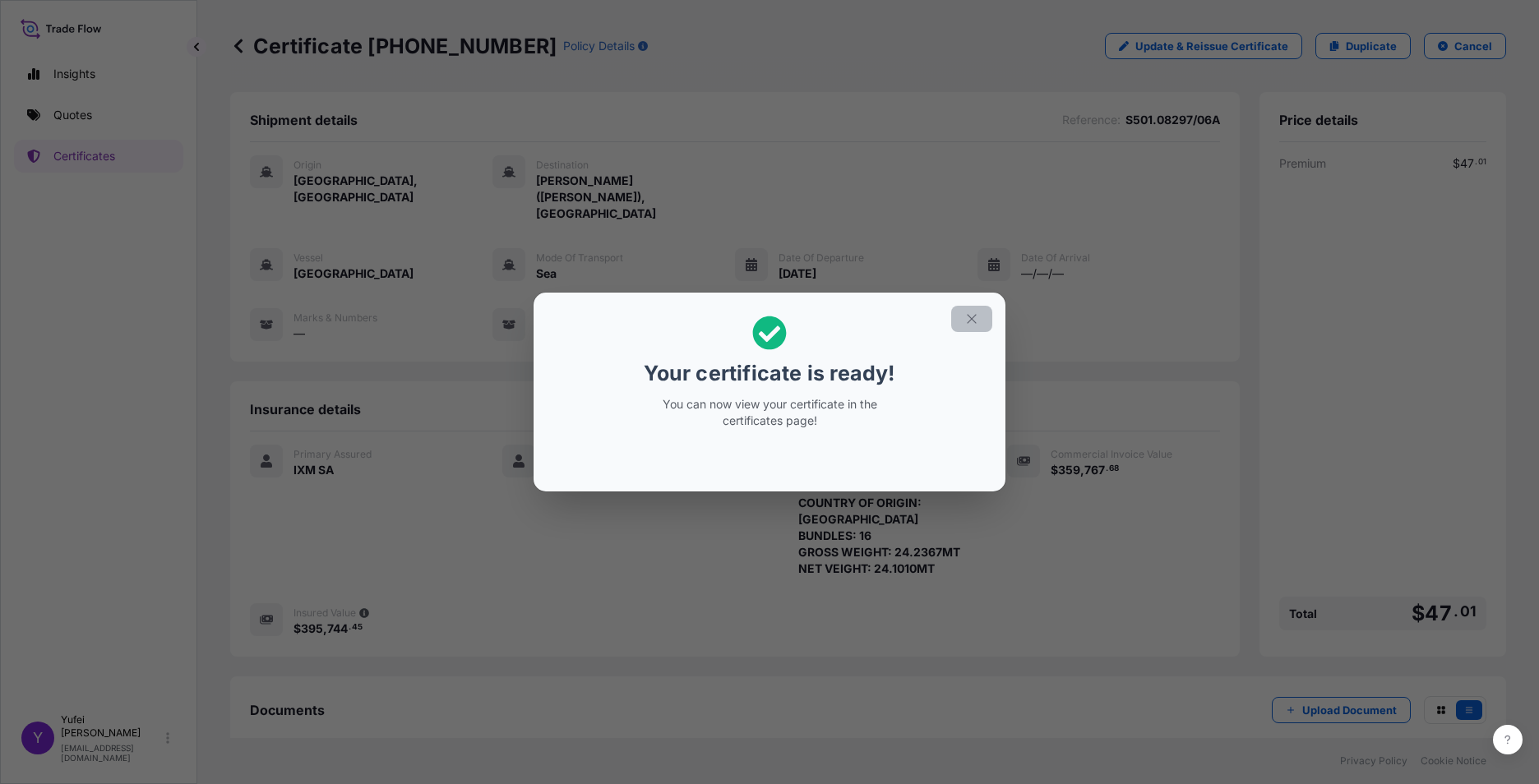
click at [972, 318] on icon "button" at bounding box center [971, 318] width 14 height 14
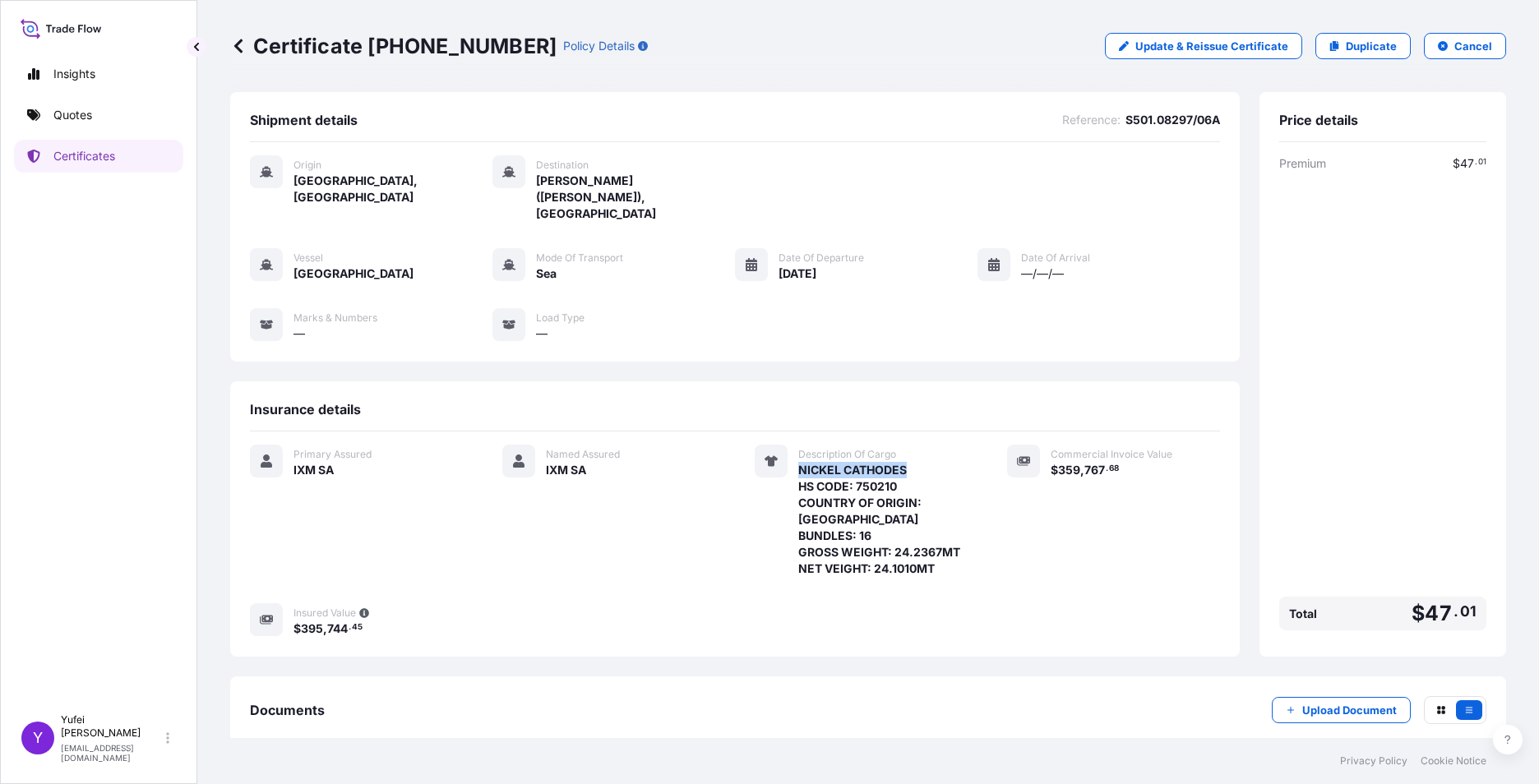
drag, startPoint x: 792, startPoint y: 452, endPoint x: 904, endPoint y: 457, distance: 112.1
click at [904, 462] on span "NICKEL CATHODES HS CODE: 750210 COUNTRY OF ORIGIN: [GEOGRAPHIC_DATA] BUNDLES: 1…" at bounding box center [883, 519] width 169 height 115
drag, startPoint x: 797, startPoint y: 548, endPoint x: 903, endPoint y: 551, distance: 106.0
click at [903, 551] on span "NICKEL CATHODES HS CODE: 750210 COUNTRY OF ORIGIN: [GEOGRAPHIC_DATA] BUNDLES: 1…" at bounding box center [883, 519] width 169 height 115
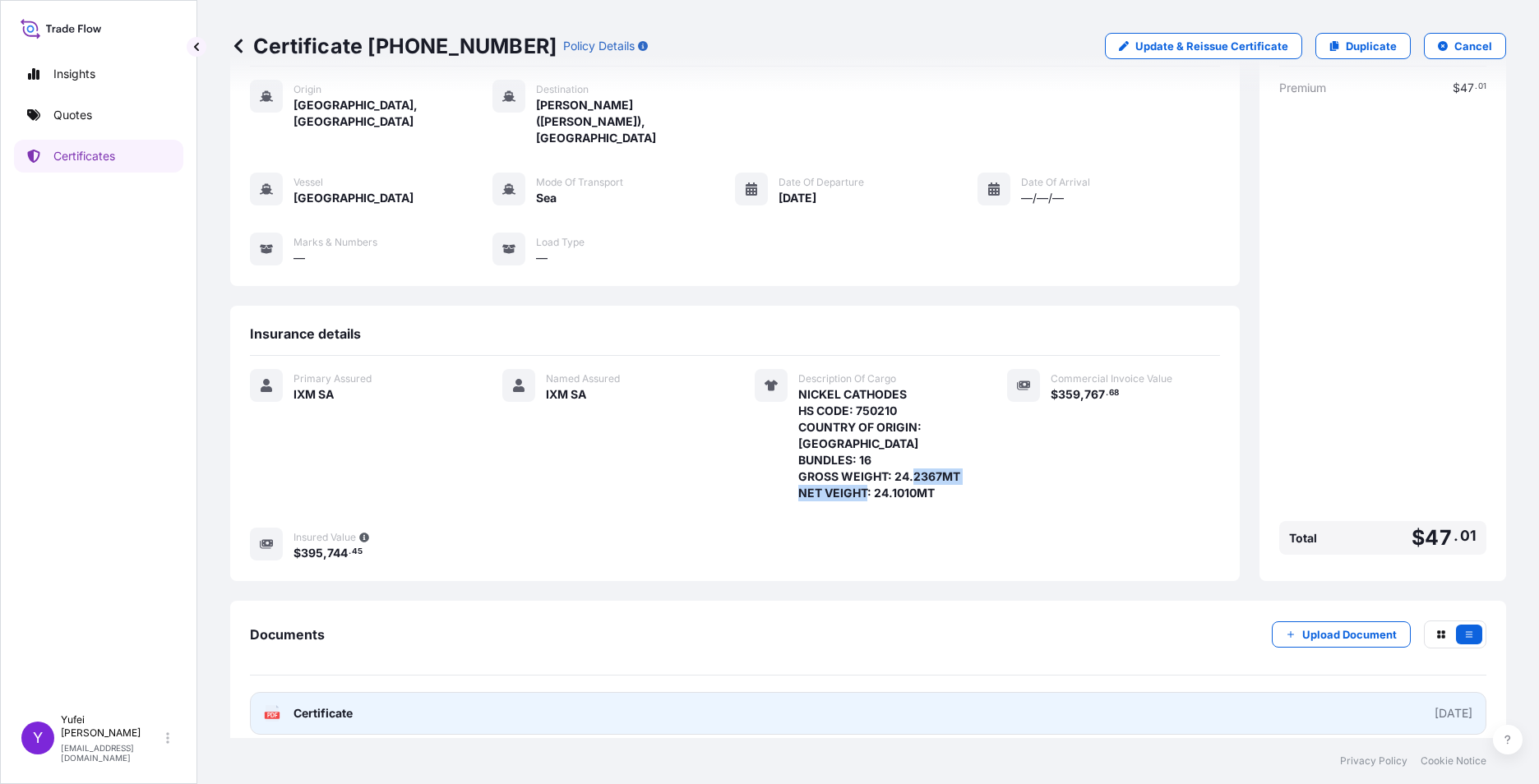
click at [1253, 698] on link "PDF Certificate [DATE]" at bounding box center [868, 713] width 1237 height 43
